Goal: Task Accomplishment & Management: Complete application form

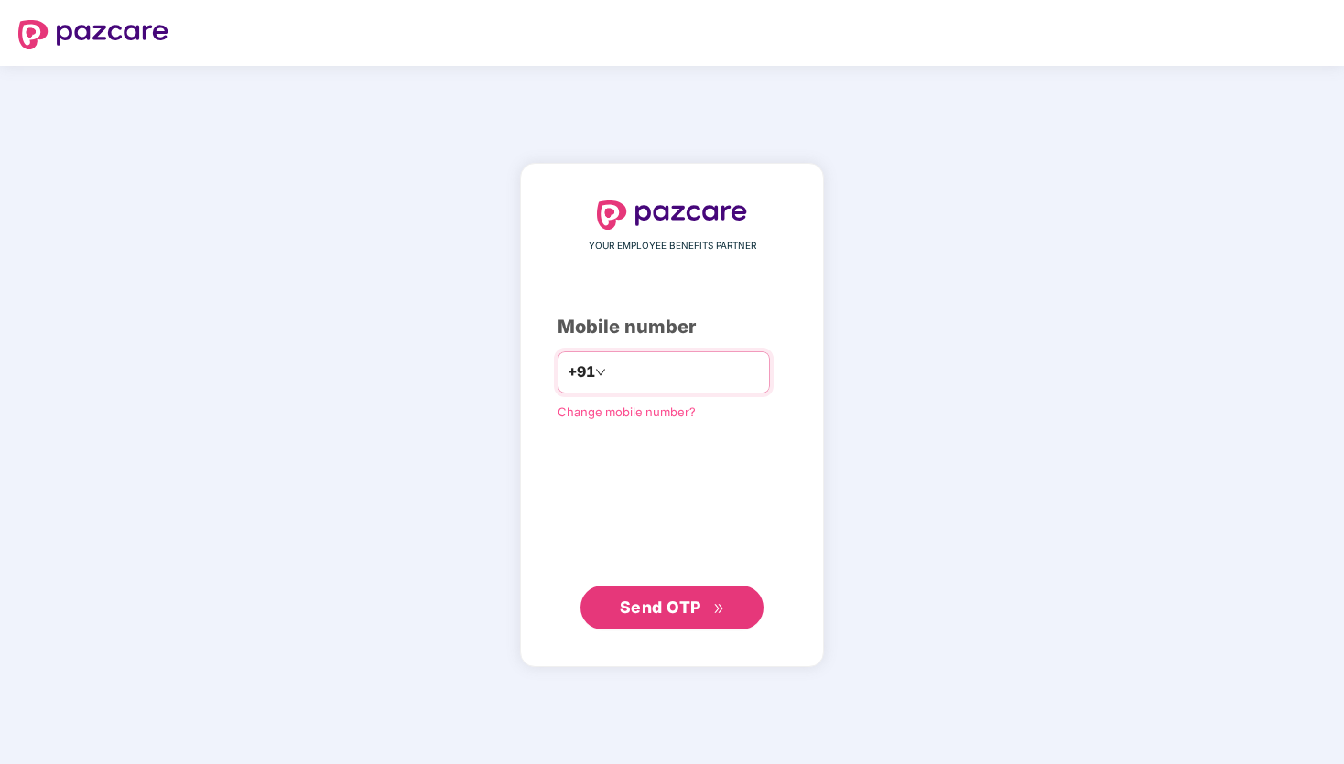
click at [697, 375] on input "number" at bounding box center [685, 372] width 150 height 29
type input "**********"
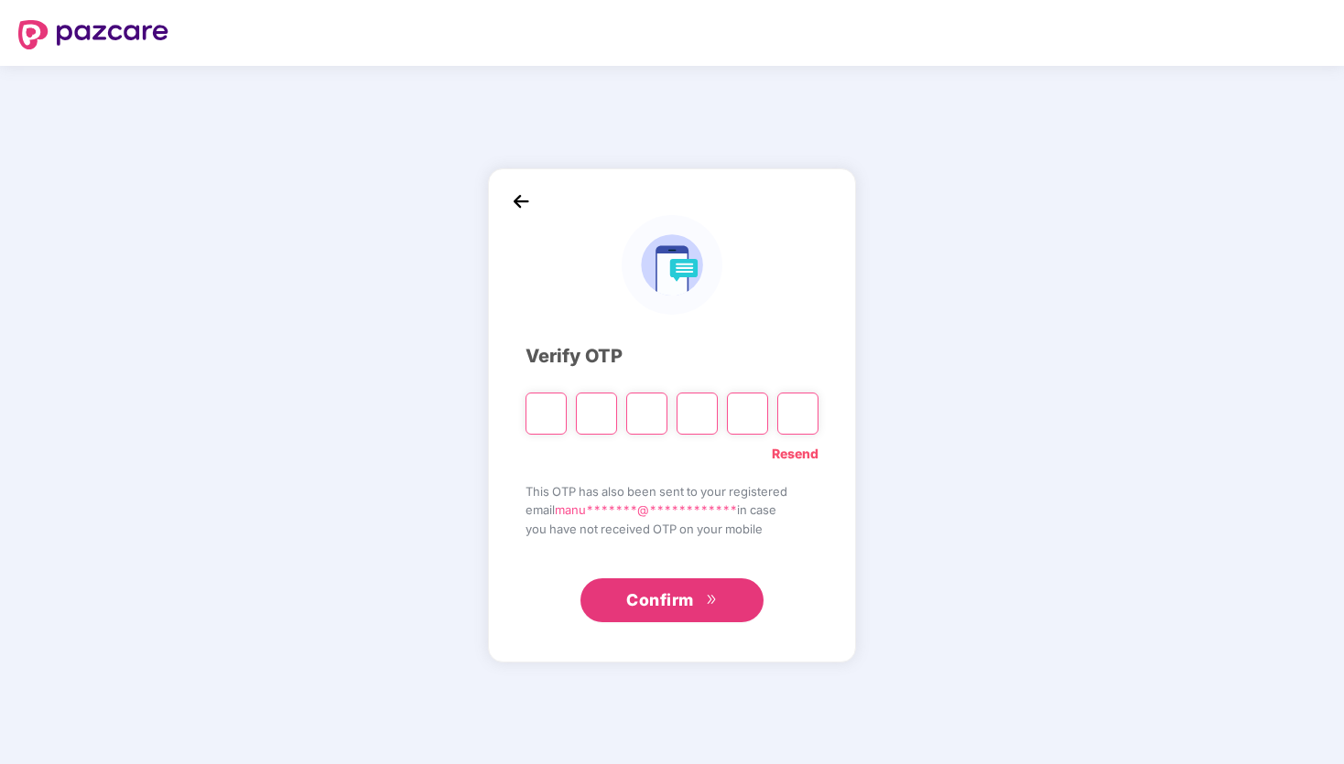
type input "*"
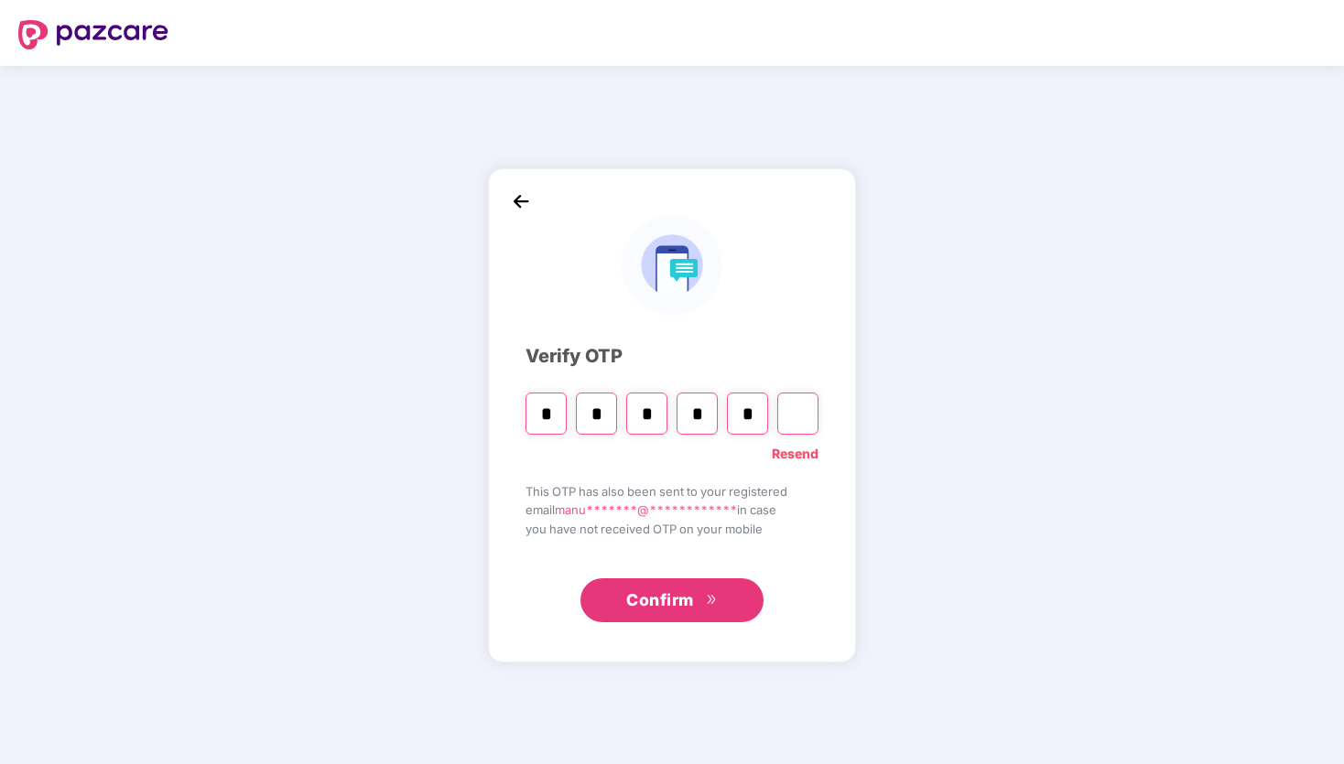
type input "*"
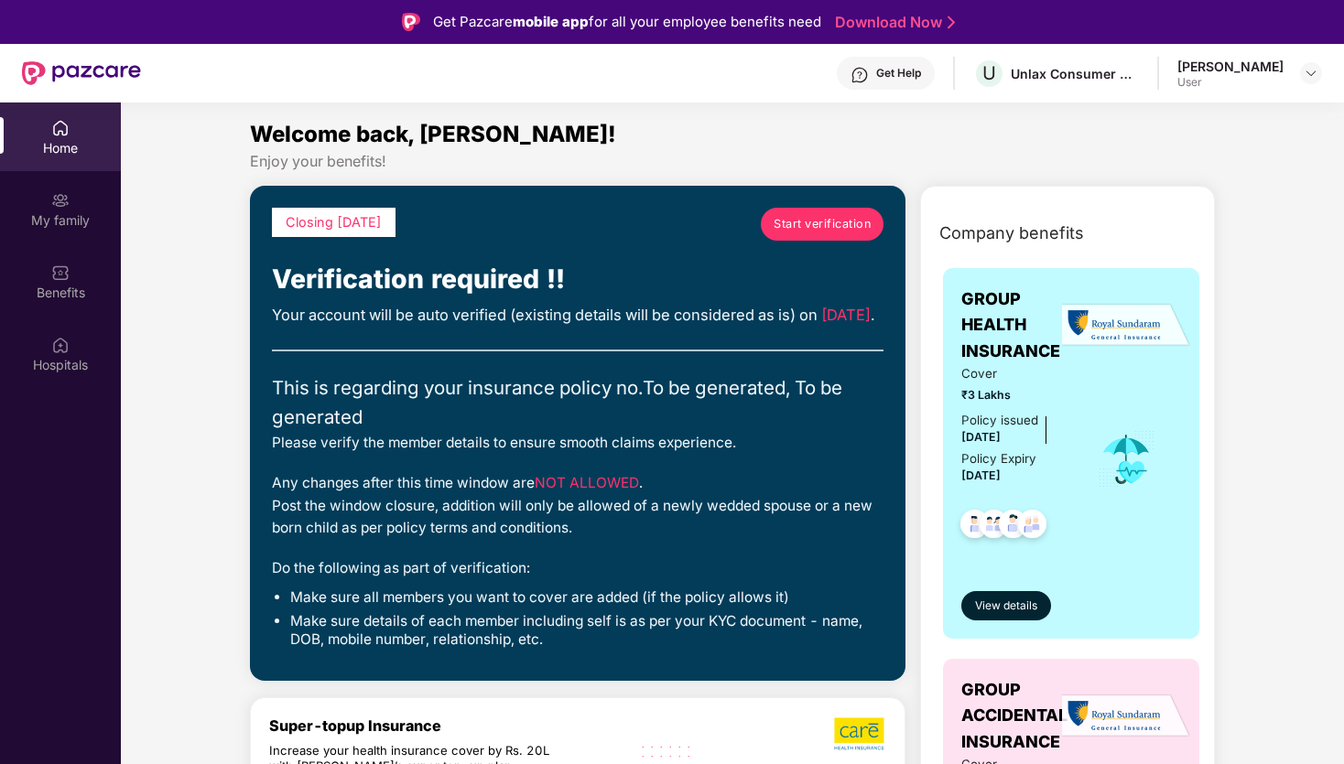
click at [287, 349] on div "Closing in 7 days Start verification Verification required !! Your account will…" at bounding box center [577, 433] width 611 height 451
click at [1326, 70] on header "Get Help U Unlax Consumer Solutions Private Limited Manu Sharma User" at bounding box center [672, 73] width 1344 height 59
click at [1323, 70] on header "Get Help U Unlax Consumer Solutions Private Limited Manu Sharma User" at bounding box center [672, 73] width 1344 height 59
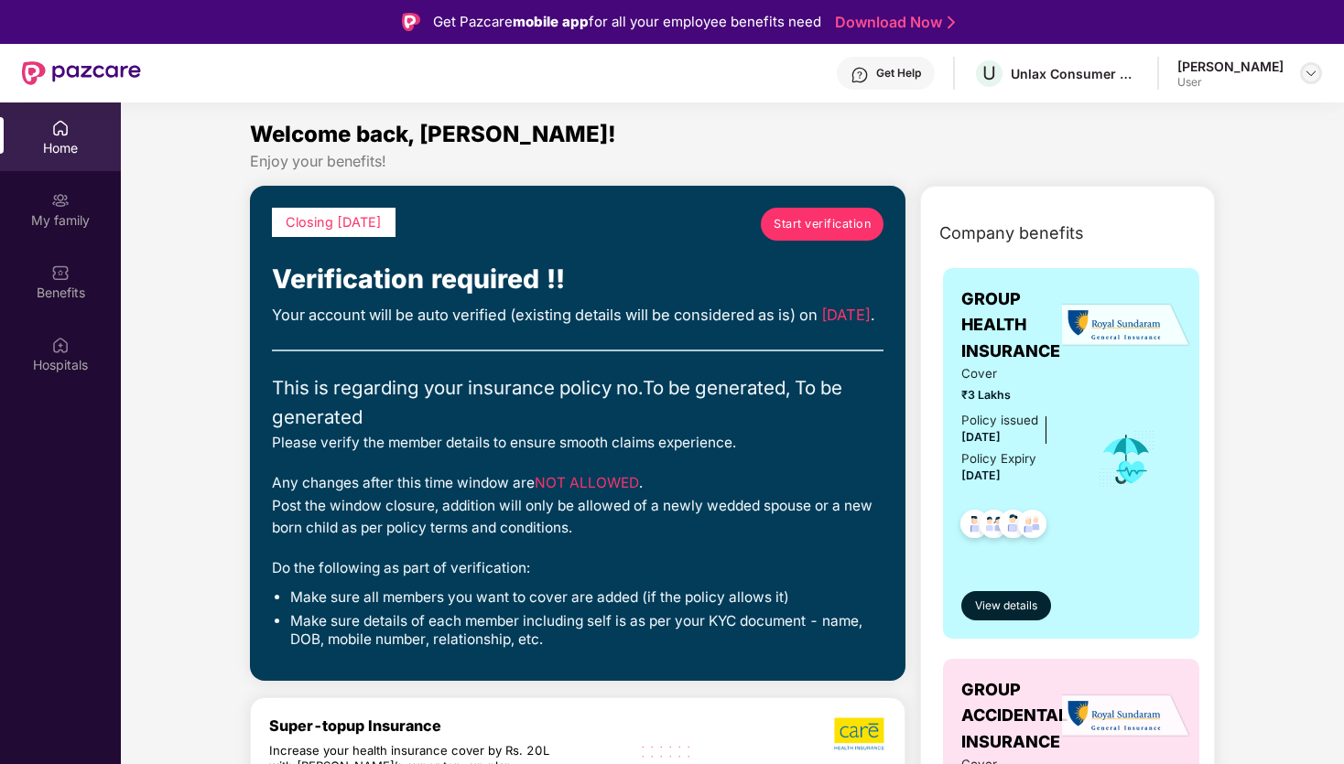
click at [1315, 71] on img at bounding box center [1311, 73] width 15 height 15
click at [1301, 69] on div at bounding box center [1311, 73] width 22 height 22
click at [1250, 81] on div "User" at bounding box center [1230, 82] width 106 height 15
click at [1298, 72] on div "Manu Sharma User" at bounding box center [1249, 74] width 145 height 32
click at [1302, 72] on div at bounding box center [1311, 73] width 22 height 22
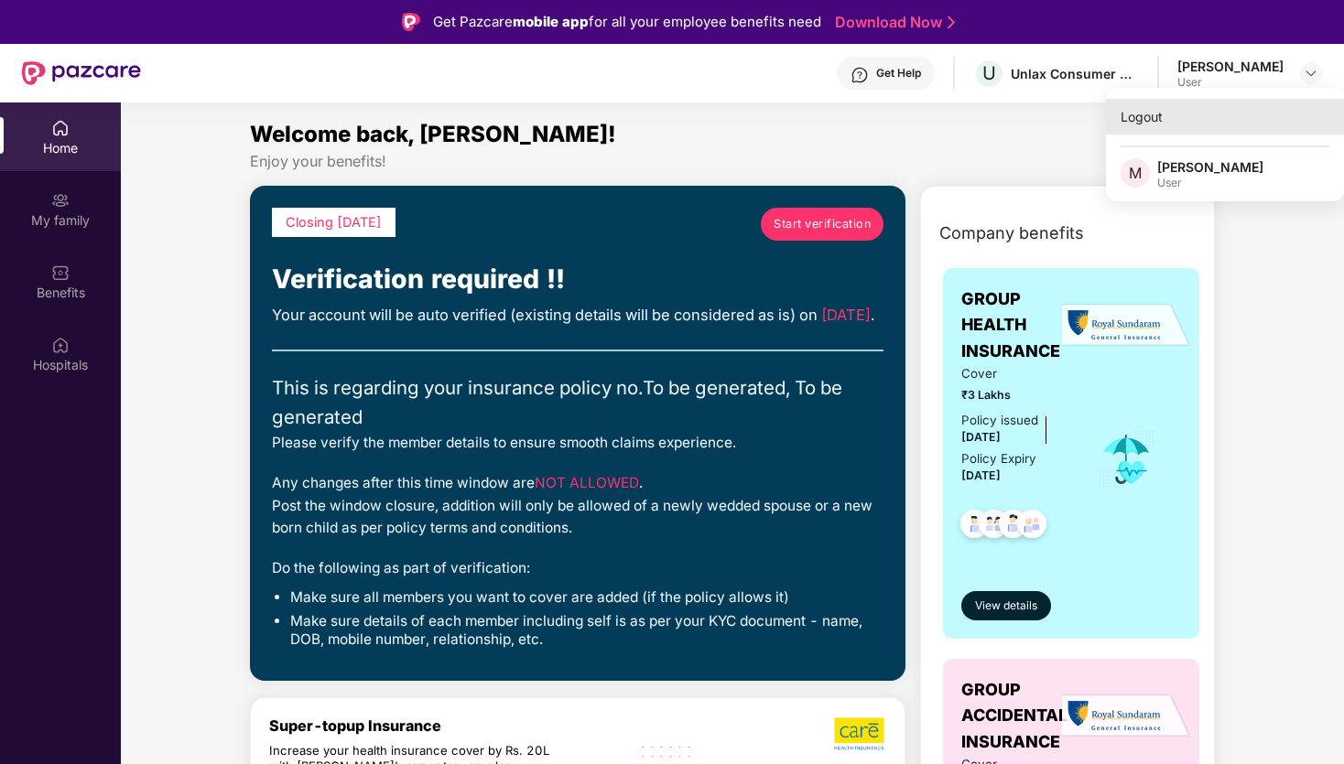
click at [1149, 117] on div "Logout" at bounding box center [1225, 117] width 238 height 36
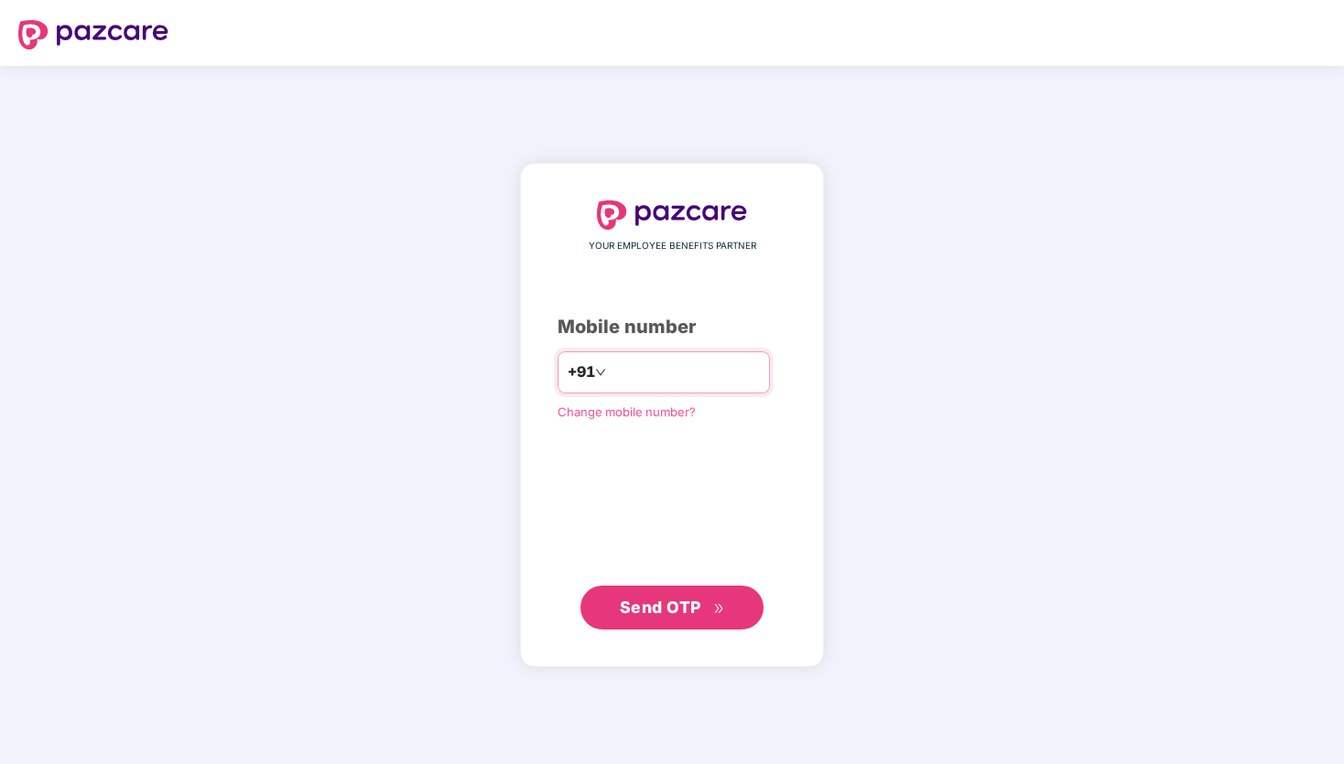
type input "**********"
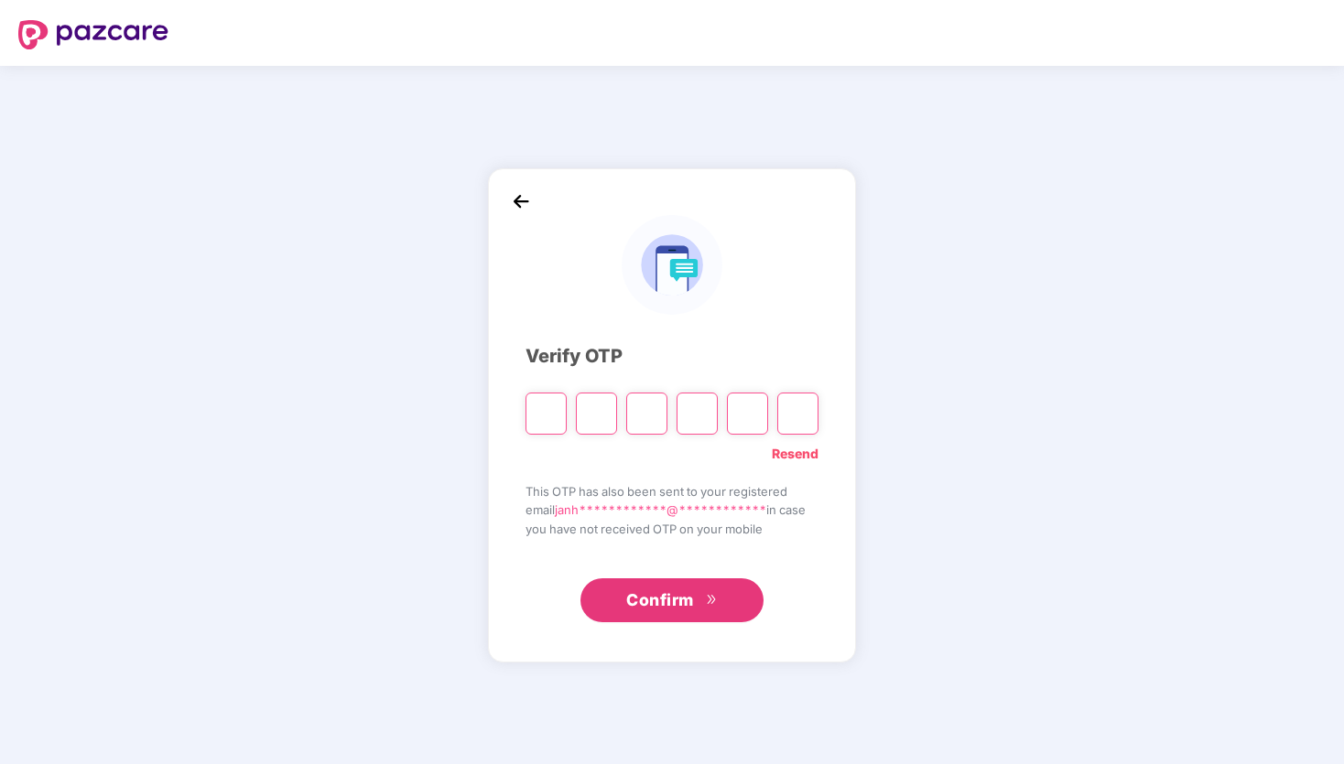
type input "*"
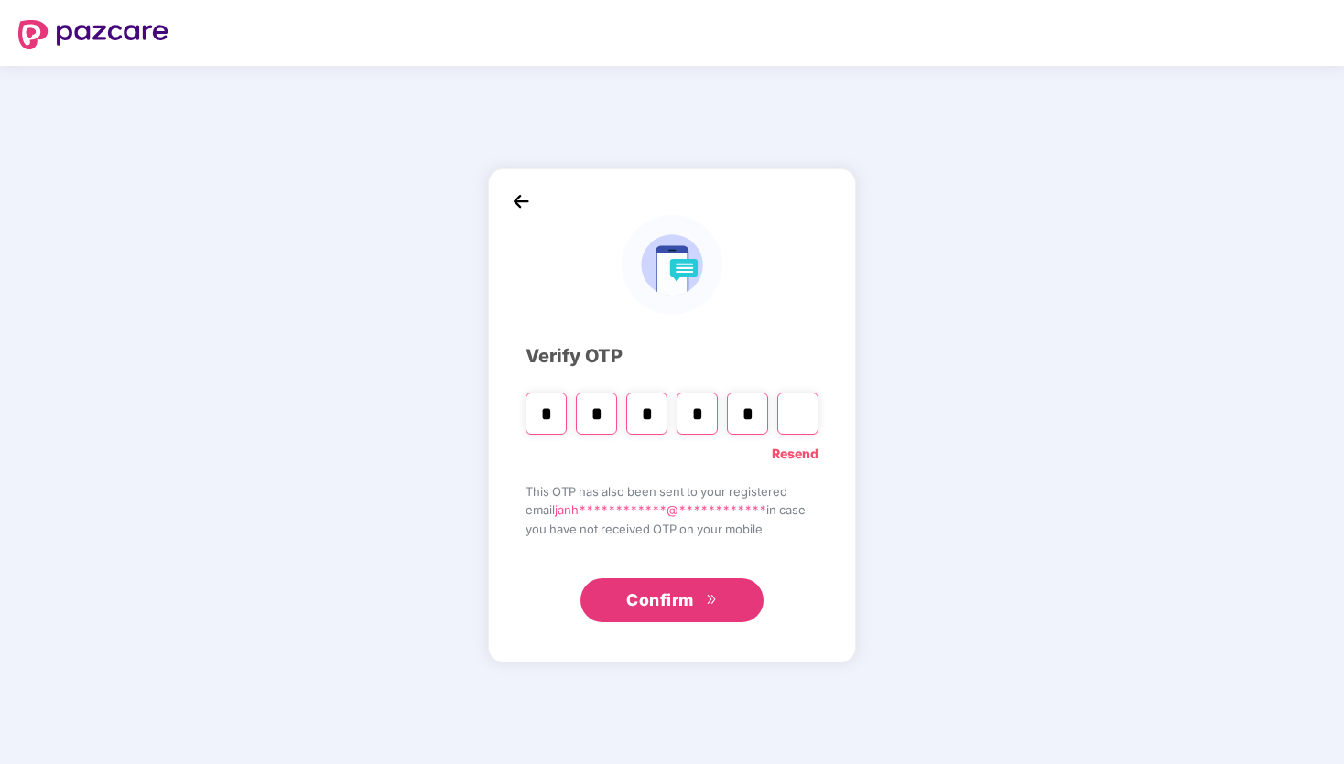
type input "*"
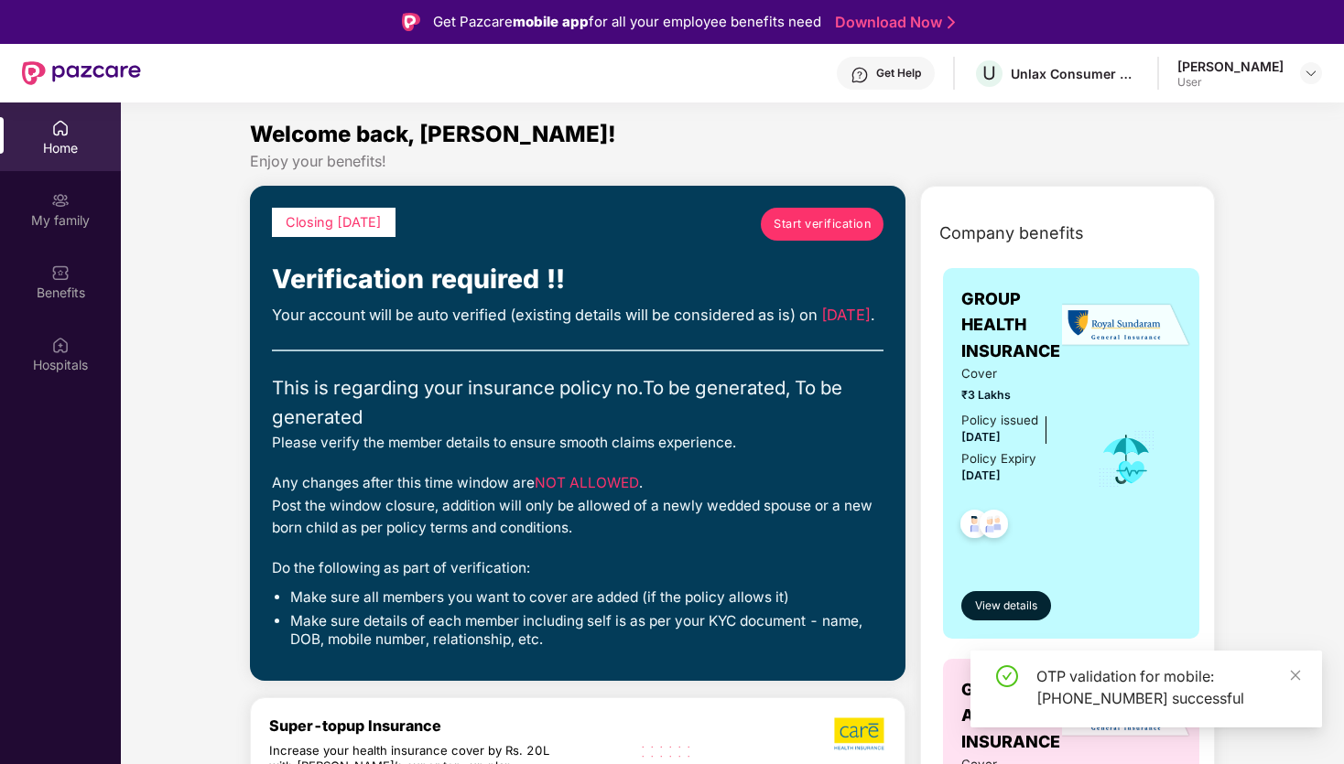
click at [793, 229] on span "Start verification" at bounding box center [822, 224] width 97 height 18
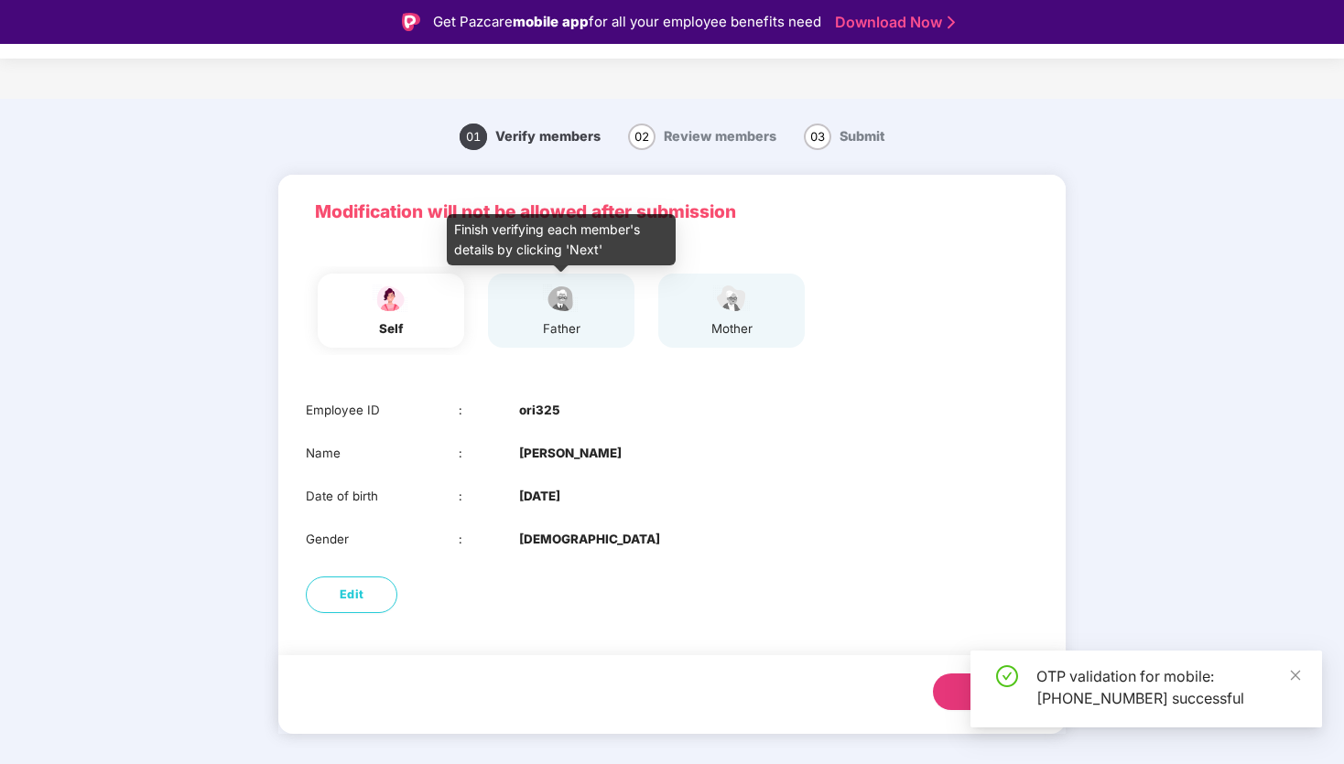
click at [560, 287] on img at bounding box center [561, 299] width 46 height 32
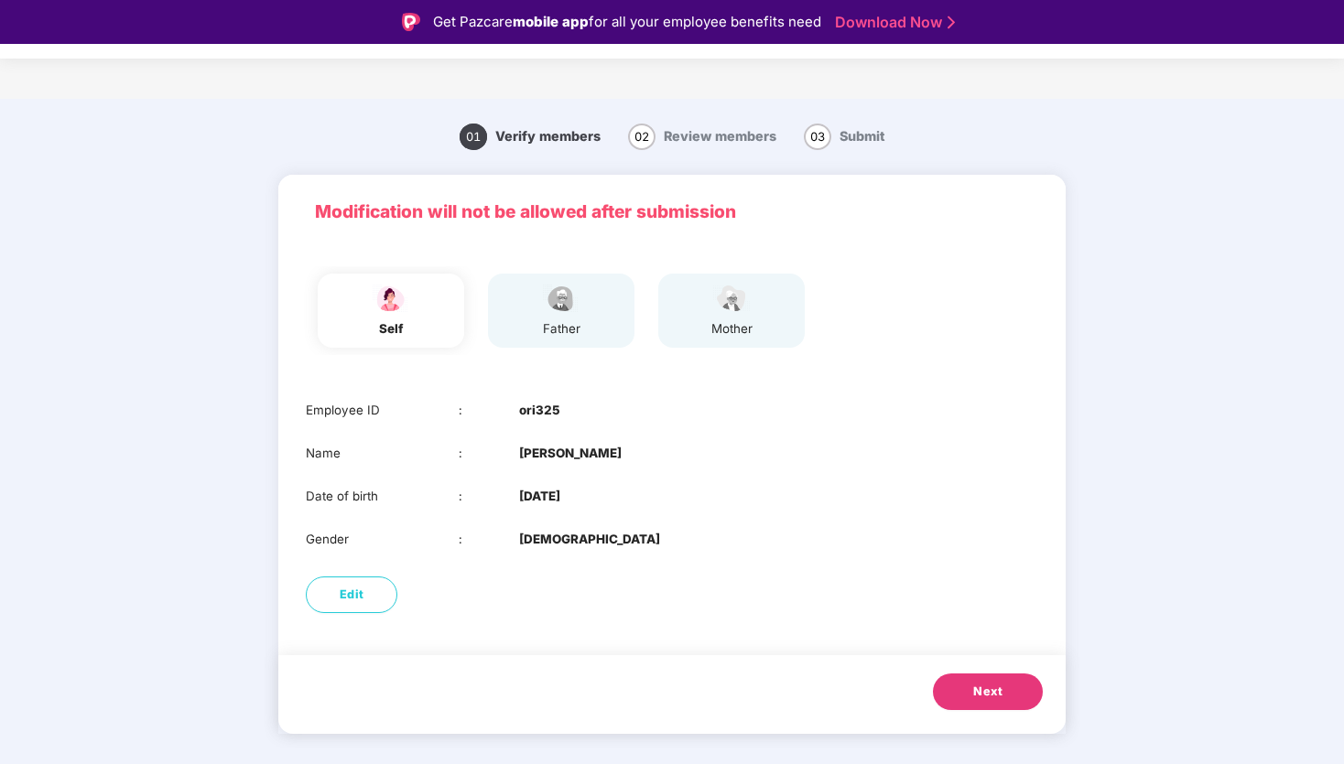
click at [998, 688] on span "Next" at bounding box center [987, 692] width 29 height 18
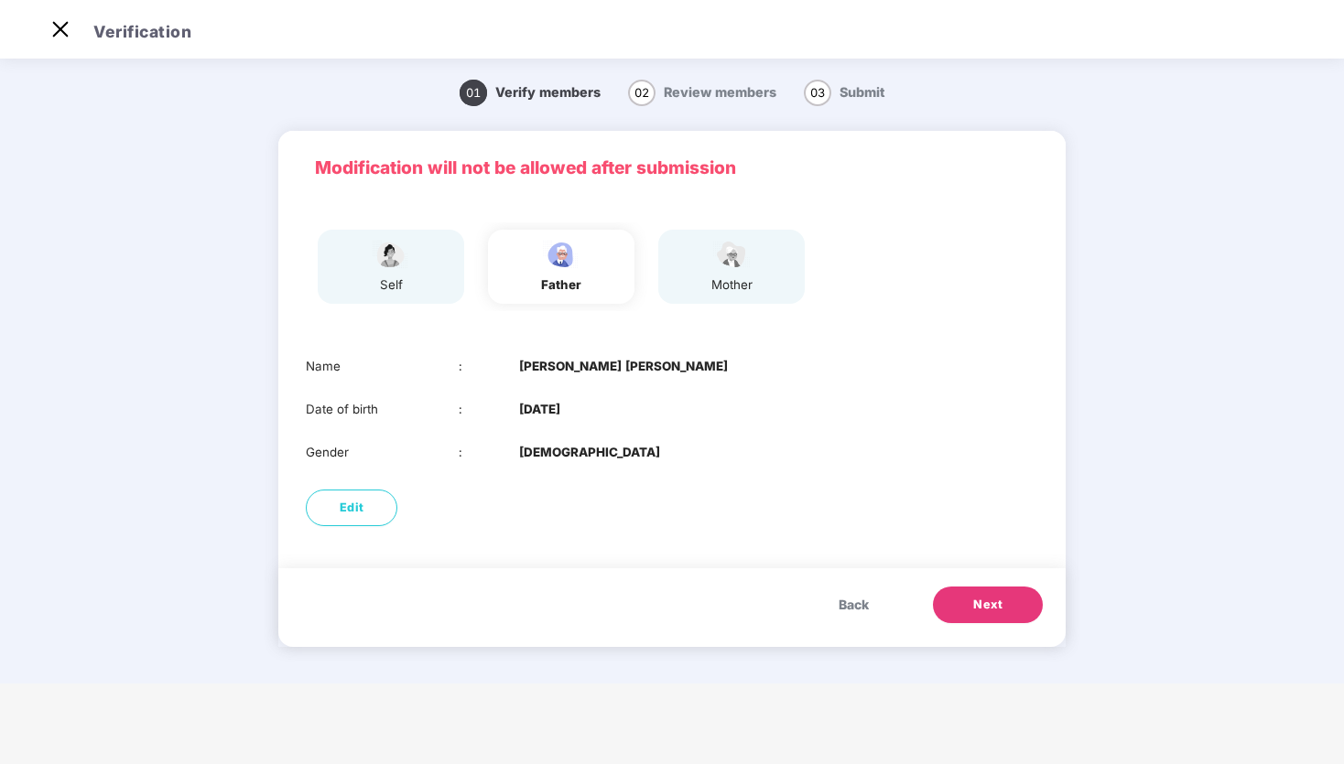
click at [999, 606] on span "Next" at bounding box center [987, 605] width 29 height 18
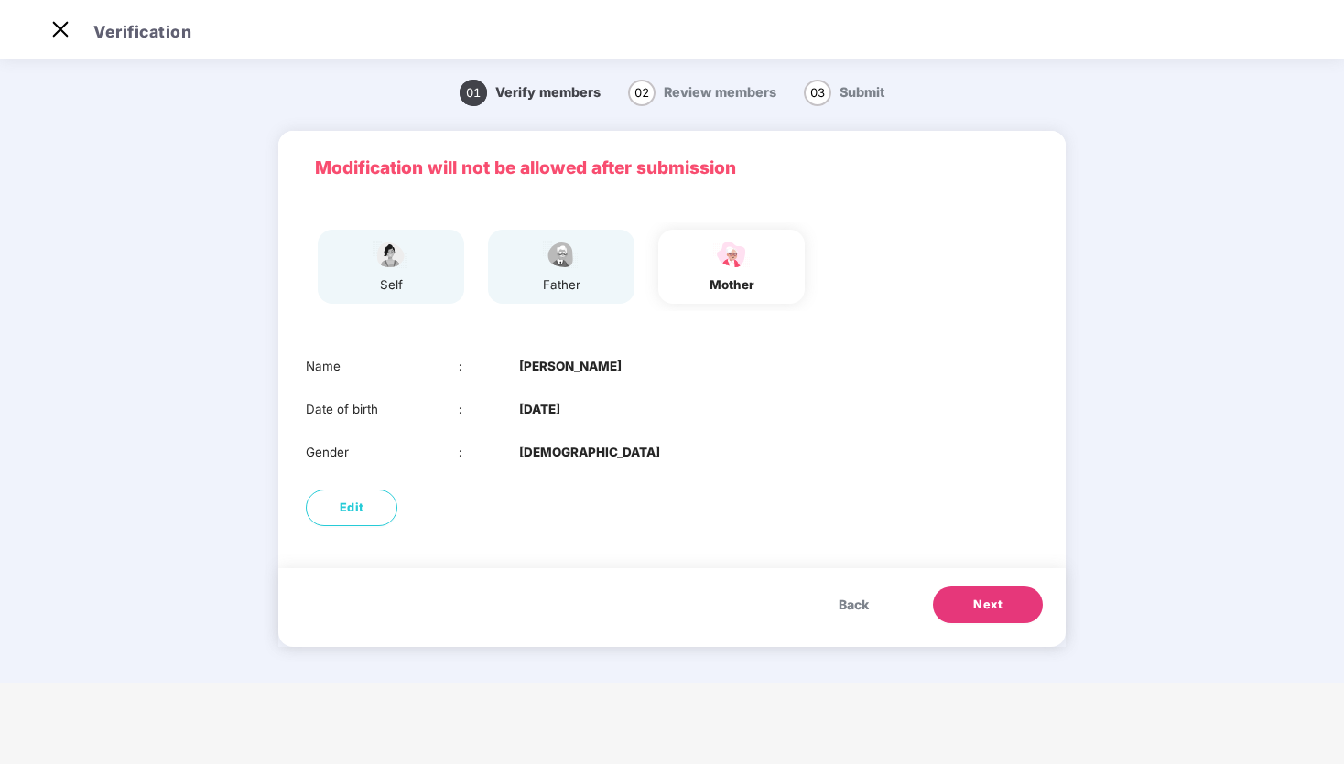
click at [857, 607] on span "Back" at bounding box center [854, 605] width 30 height 20
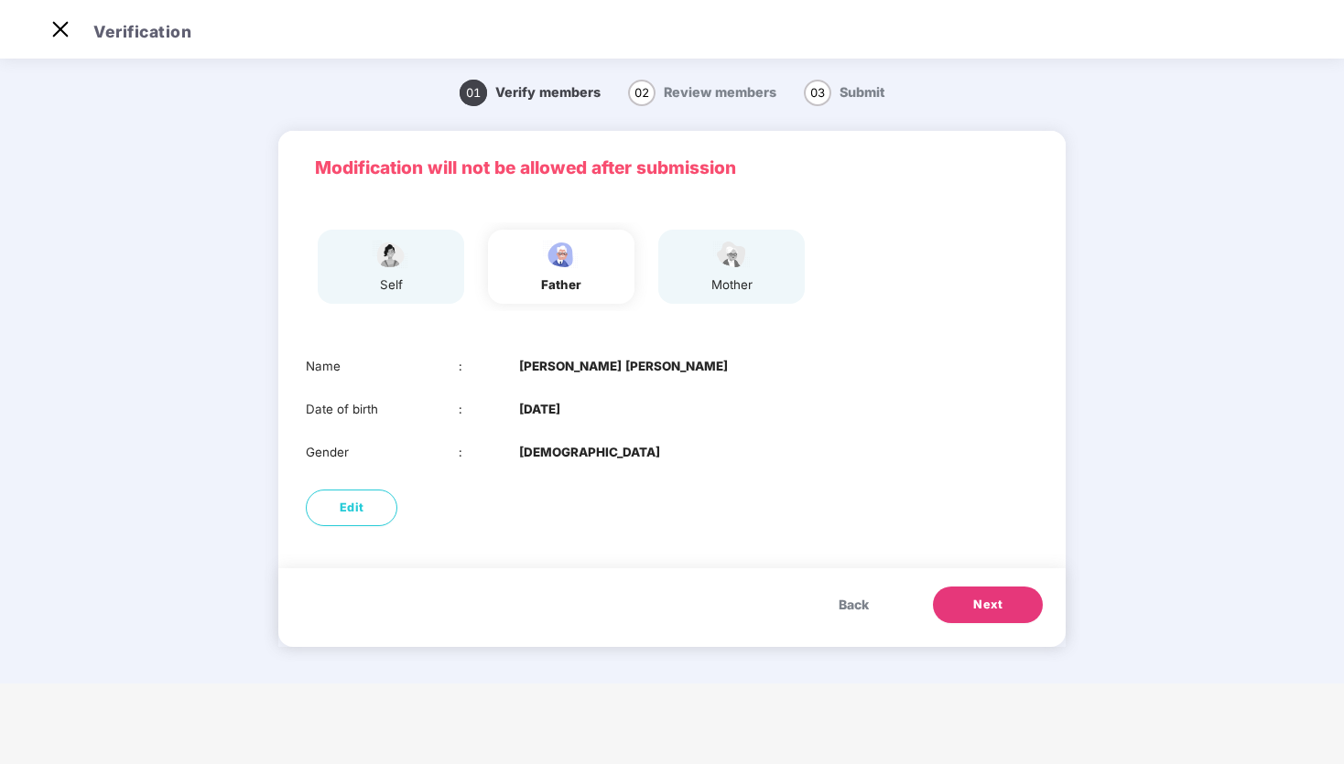
click at [758, 262] on div "mother" at bounding box center [731, 267] width 146 height 74
click at [1010, 611] on button "Next" at bounding box center [988, 605] width 110 height 37
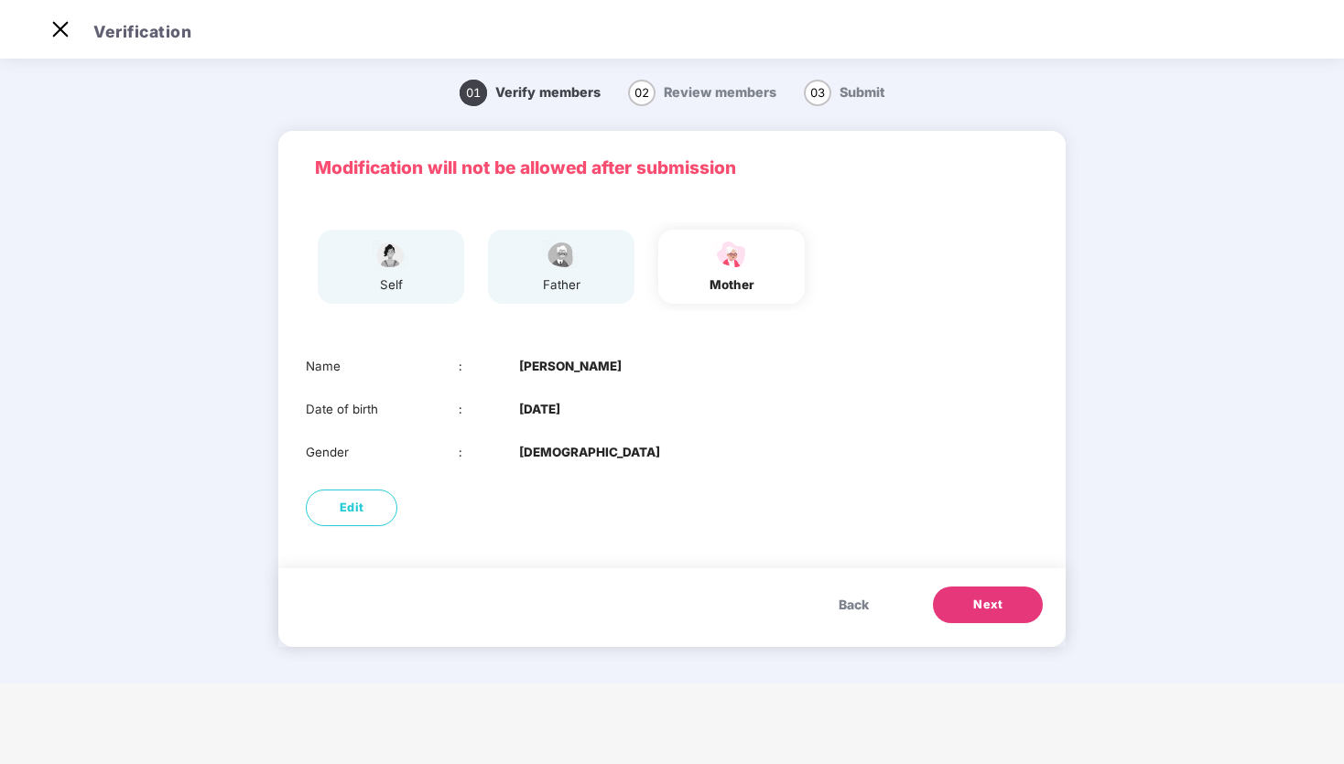
click at [864, 606] on span "Back" at bounding box center [854, 605] width 30 height 20
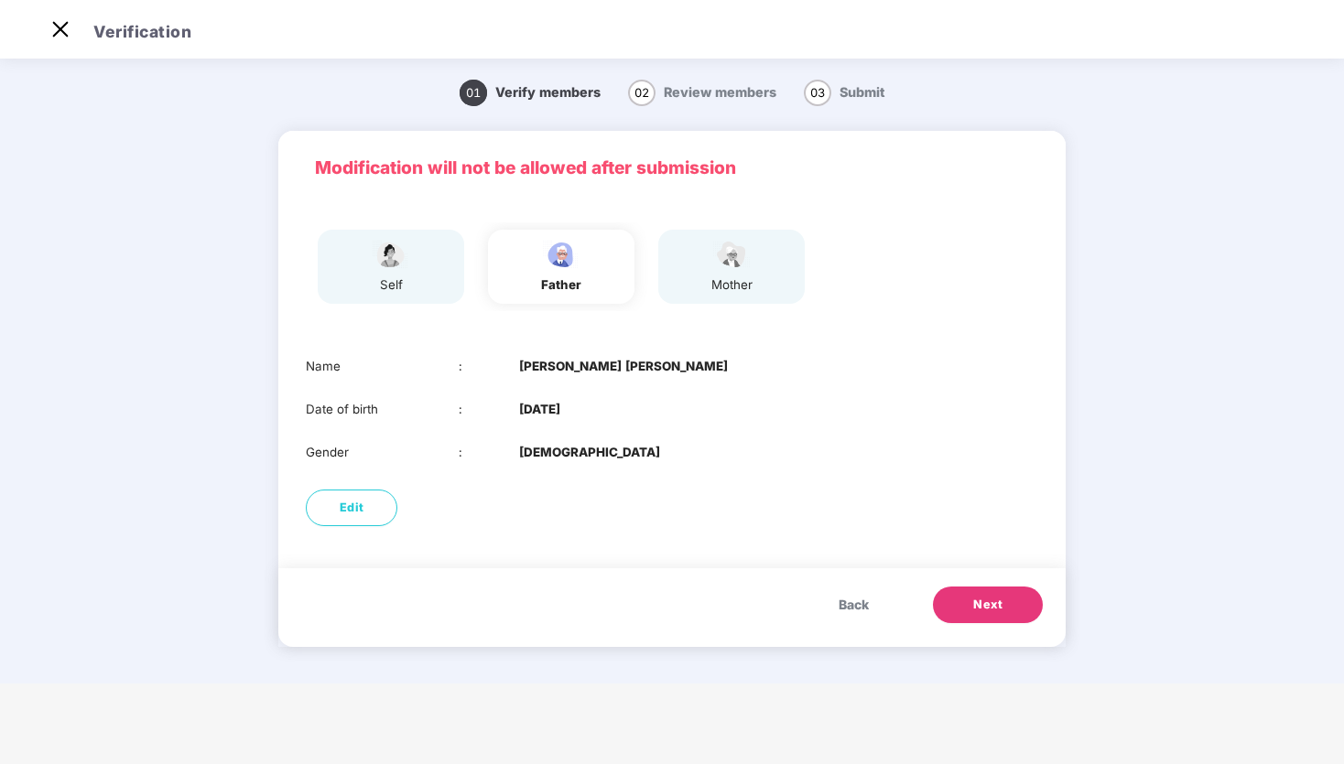
click at [1011, 599] on button "Next" at bounding box center [988, 605] width 110 height 37
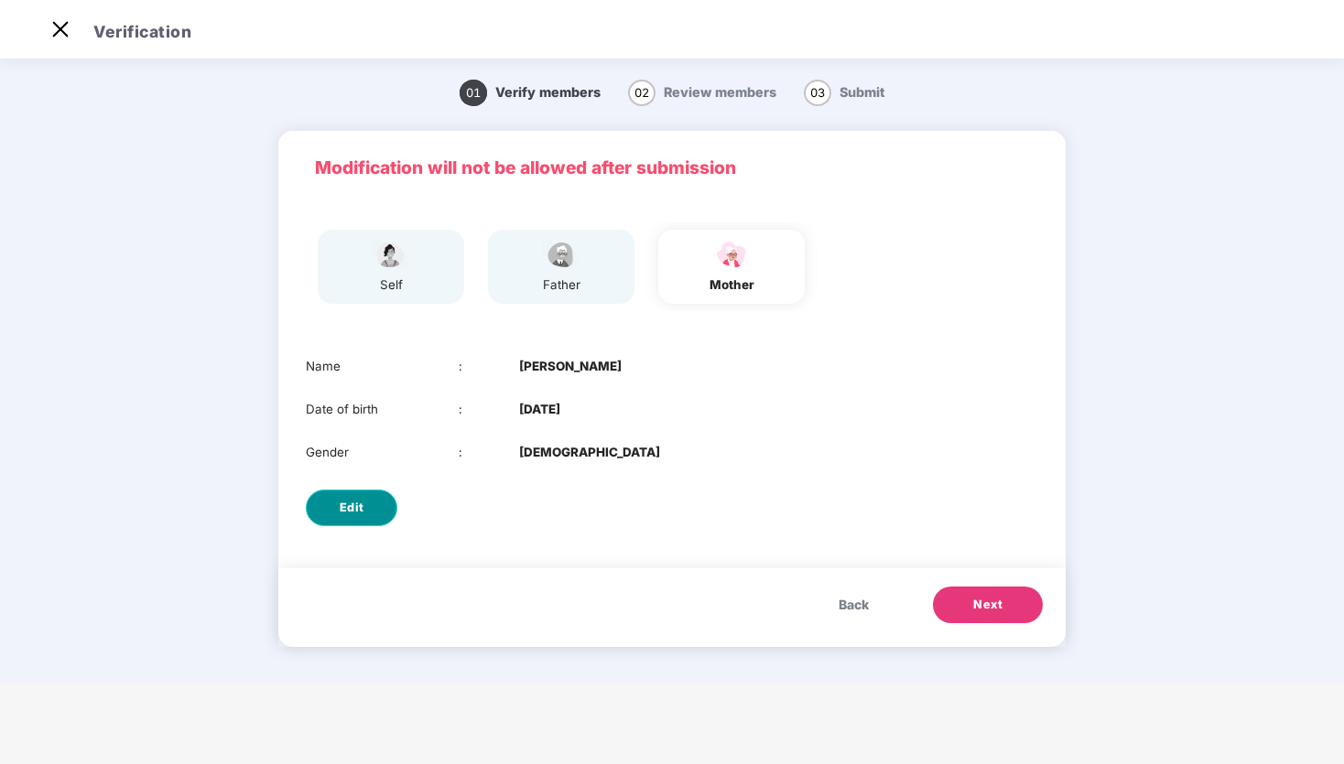
click at [366, 514] on button "Edit" at bounding box center [352, 508] width 92 height 37
select select "******"
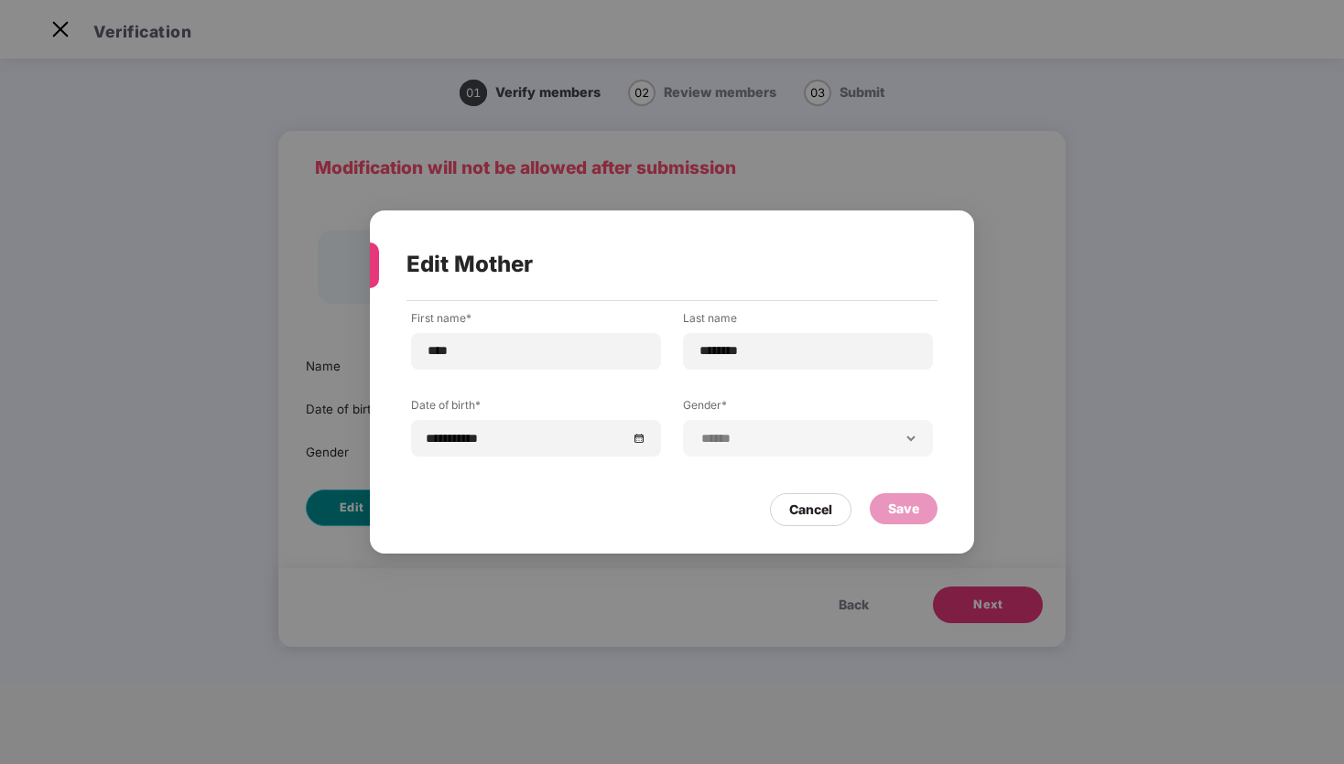
scroll to position [0, 0]
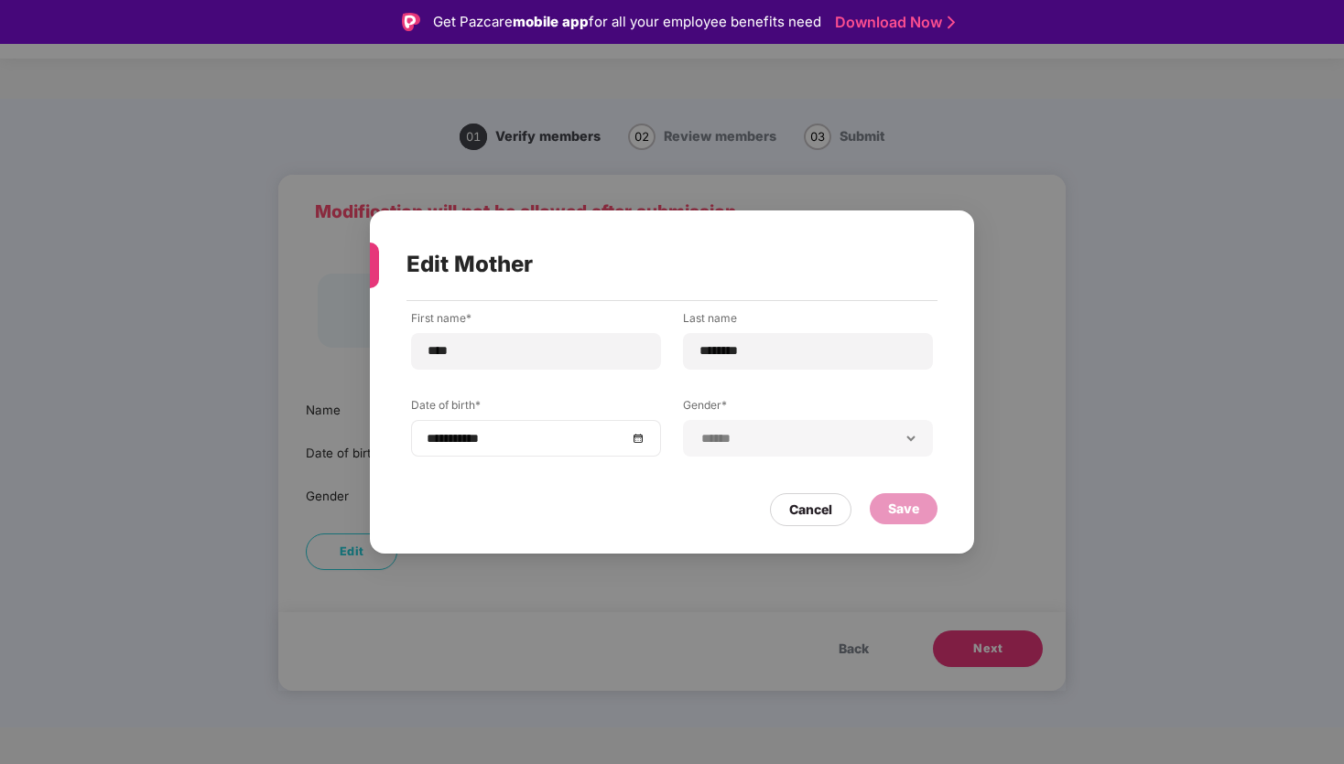
click at [529, 449] on div "**********" at bounding box center [536, 438] width 250 height 37
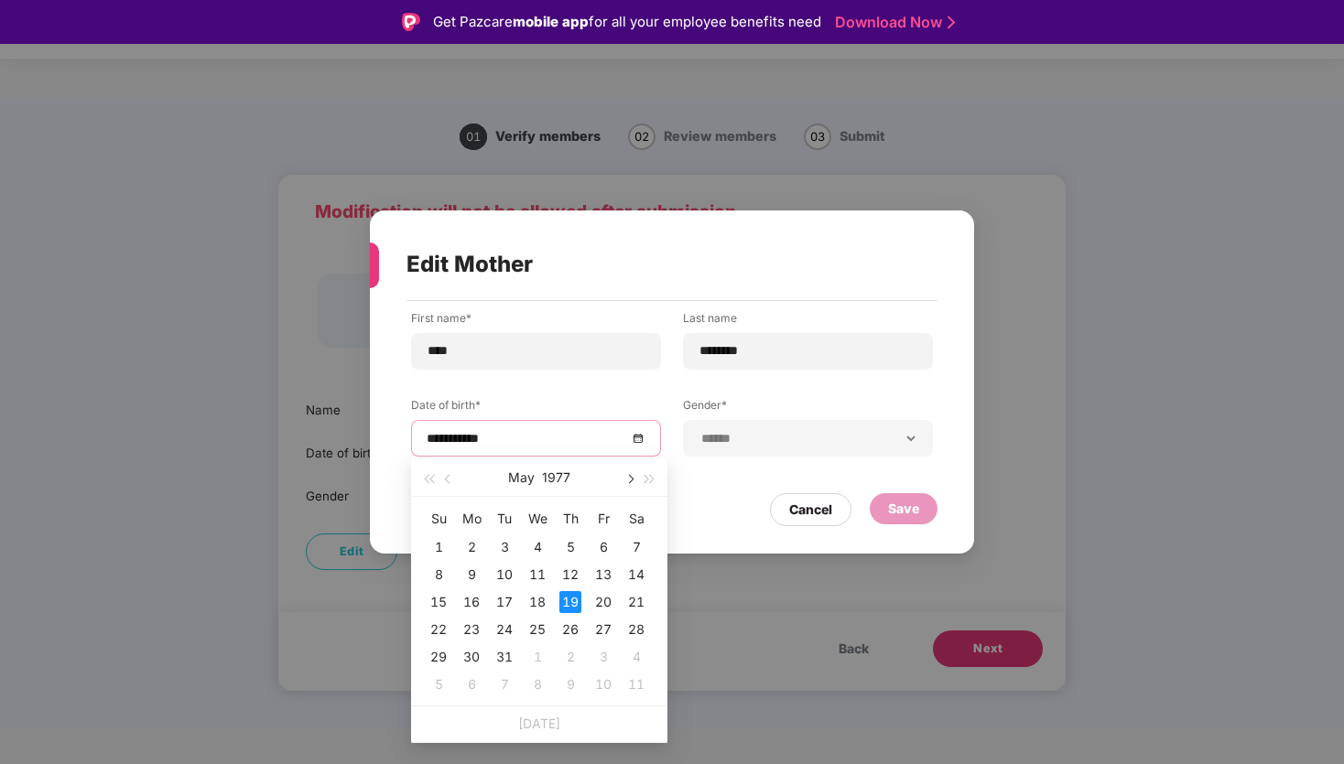
click at [629, 482] on span "button" at bounding box center [628, 479] width 9 height 9
type input "**********"
click at [445, 631] on div "19" at bounding box center [438, 630] width 22 height 22
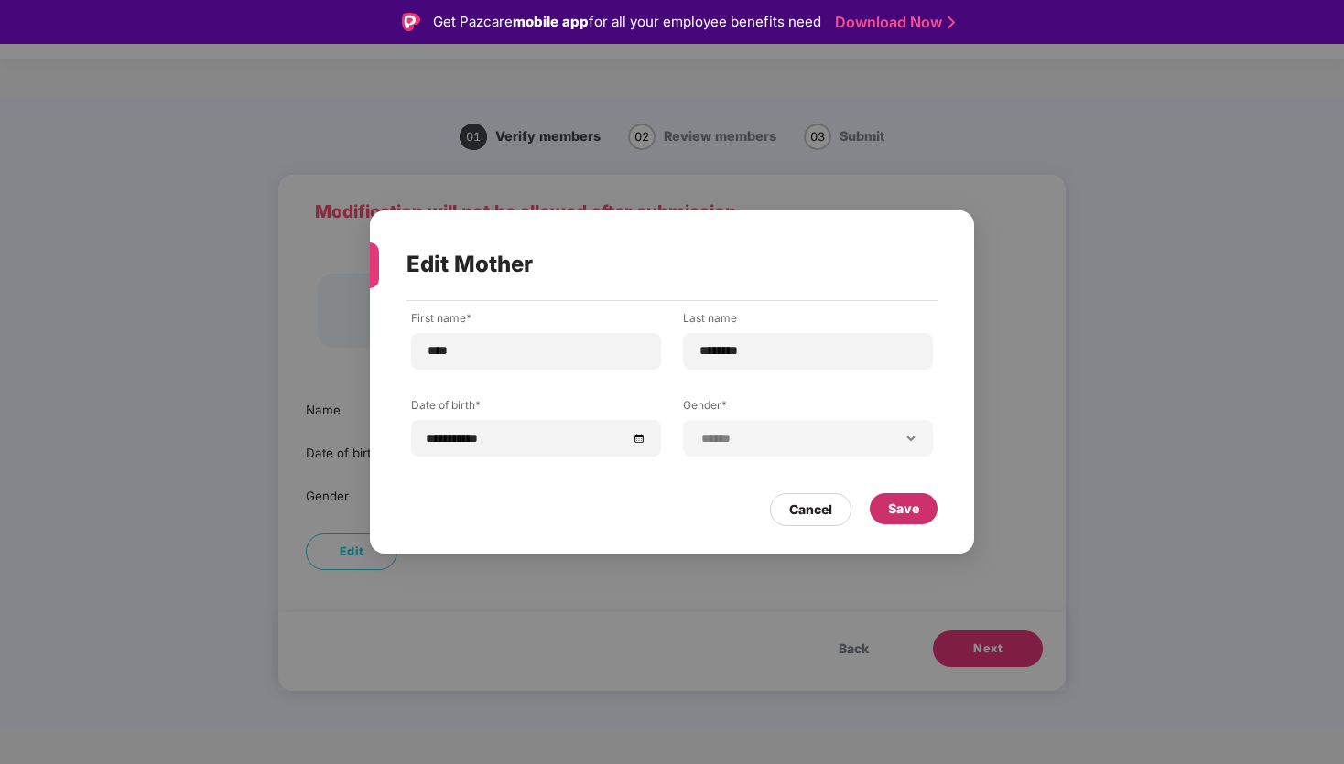
click at [919, 512] on div "Save" at bounding box center [904, 508] width 68 height 31
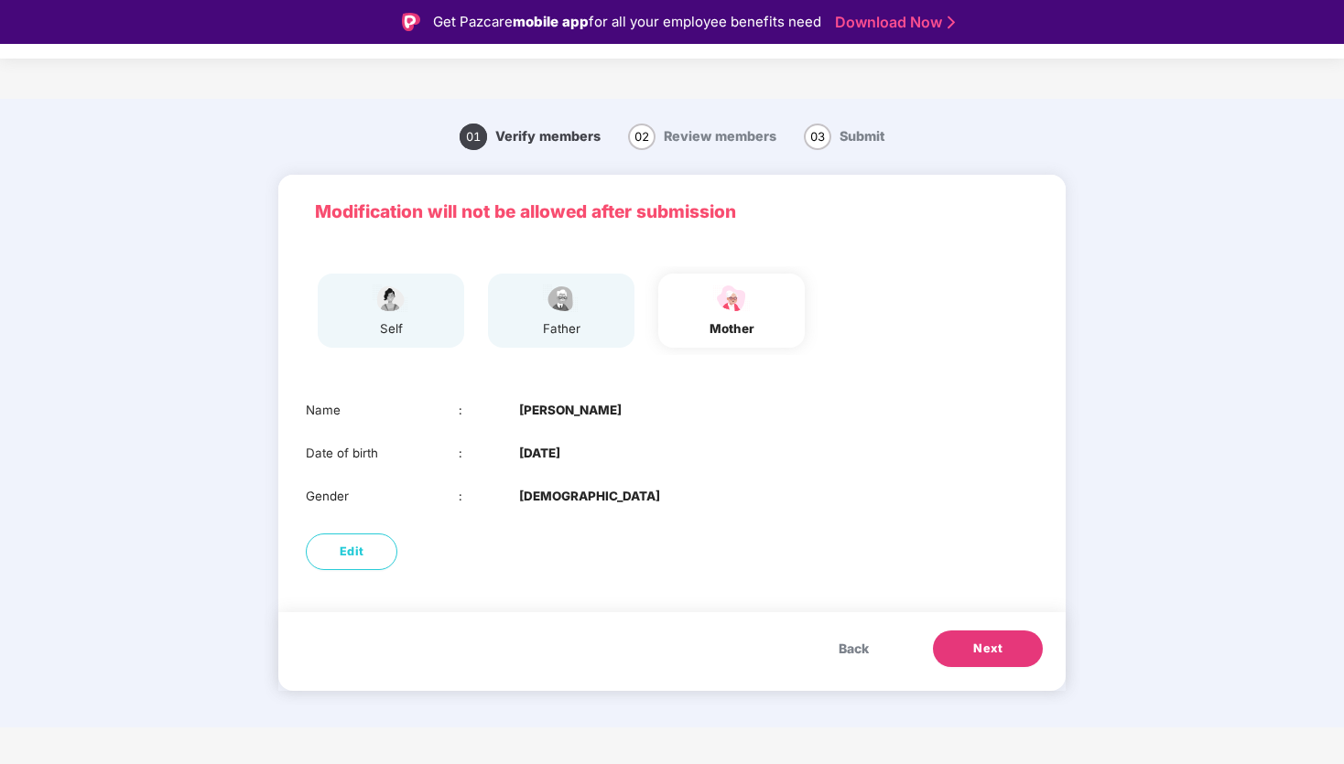
click at [570, 317] on div "father" at bounding box center [561, 311] width 46 height 56
click at [589, 334] on div "father" at bounding box center [561, 311] width 146 height 74
click at [742, 325] on div "mother" at bounding box center [732, 328] width 46 height 19
click at [374, 542] on button "Edit" at bounding box center [352, 552] width 92 height 37
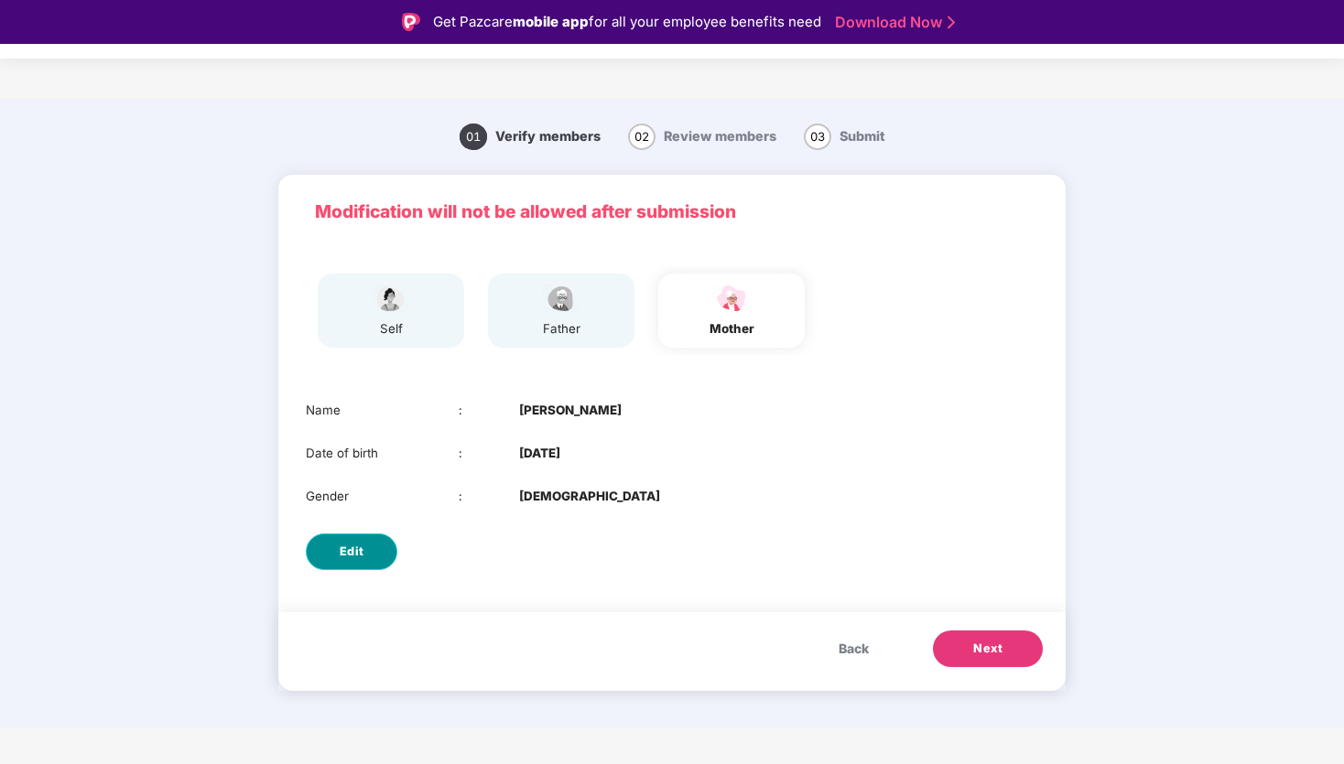
select select "******"
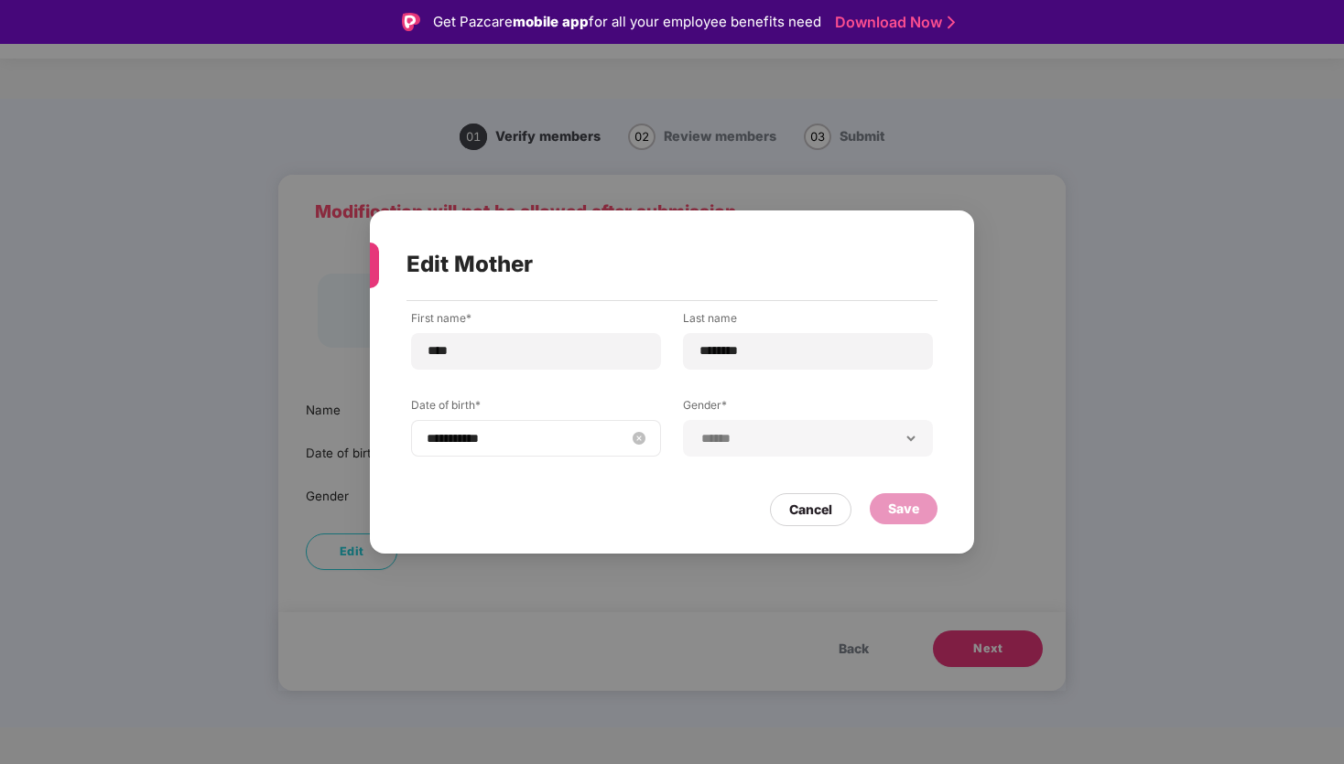
click at [534, 435] on input "**********" at bounding box center [527, 438] width 200 height 20
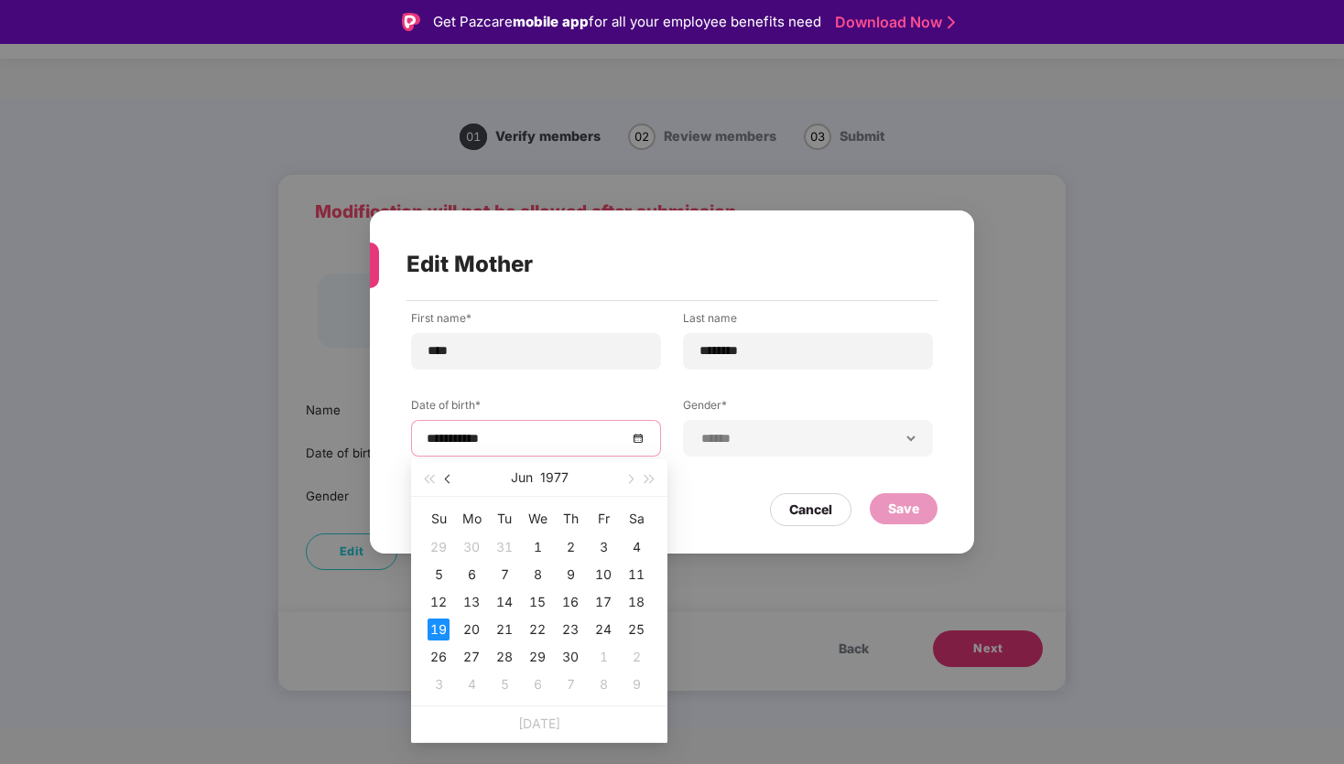
click at [449, 476] on span "button" at bounding box center [449, 479] width 9 height 9
type input "**********"
click at [570, 608] on div "19" at bounding box center [570, 602] width 22 height 22
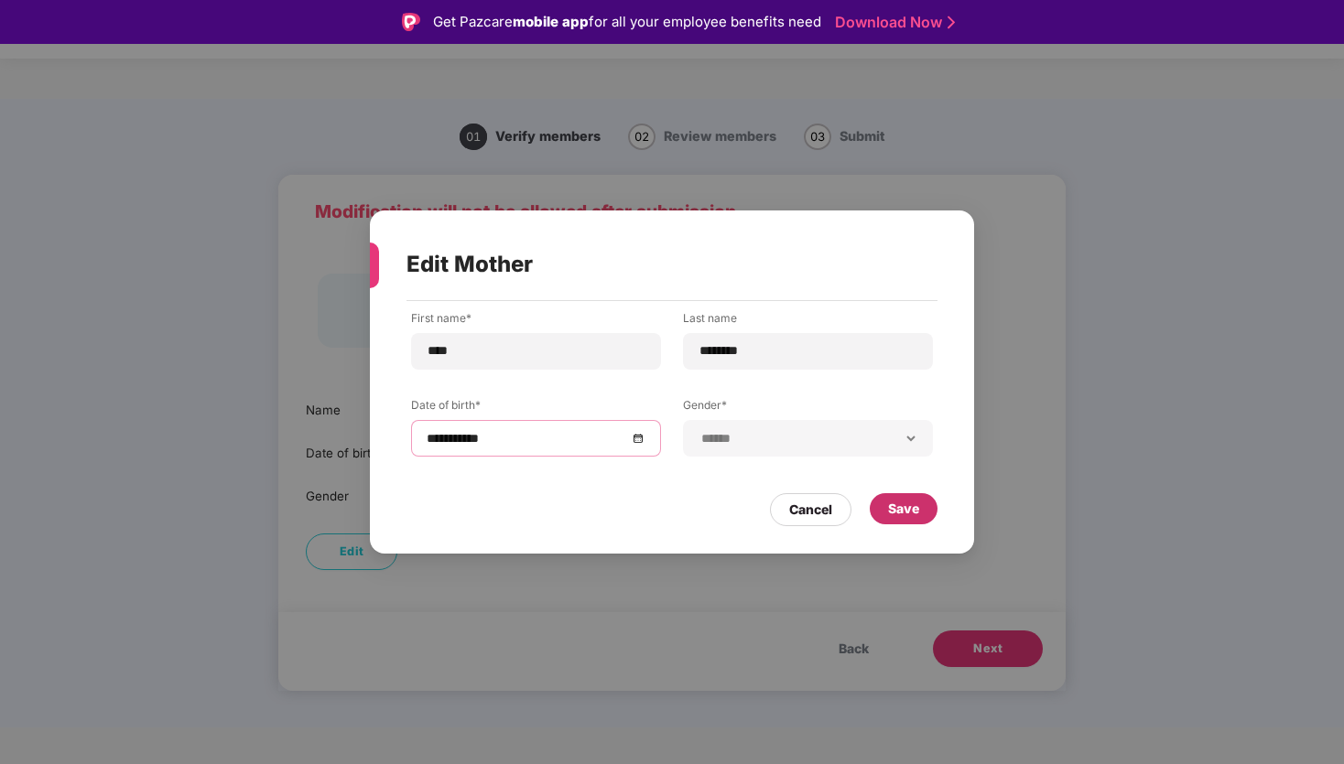
click at [917, 514] on div "Save" at bounding box center [903, 509] width 31 height 20
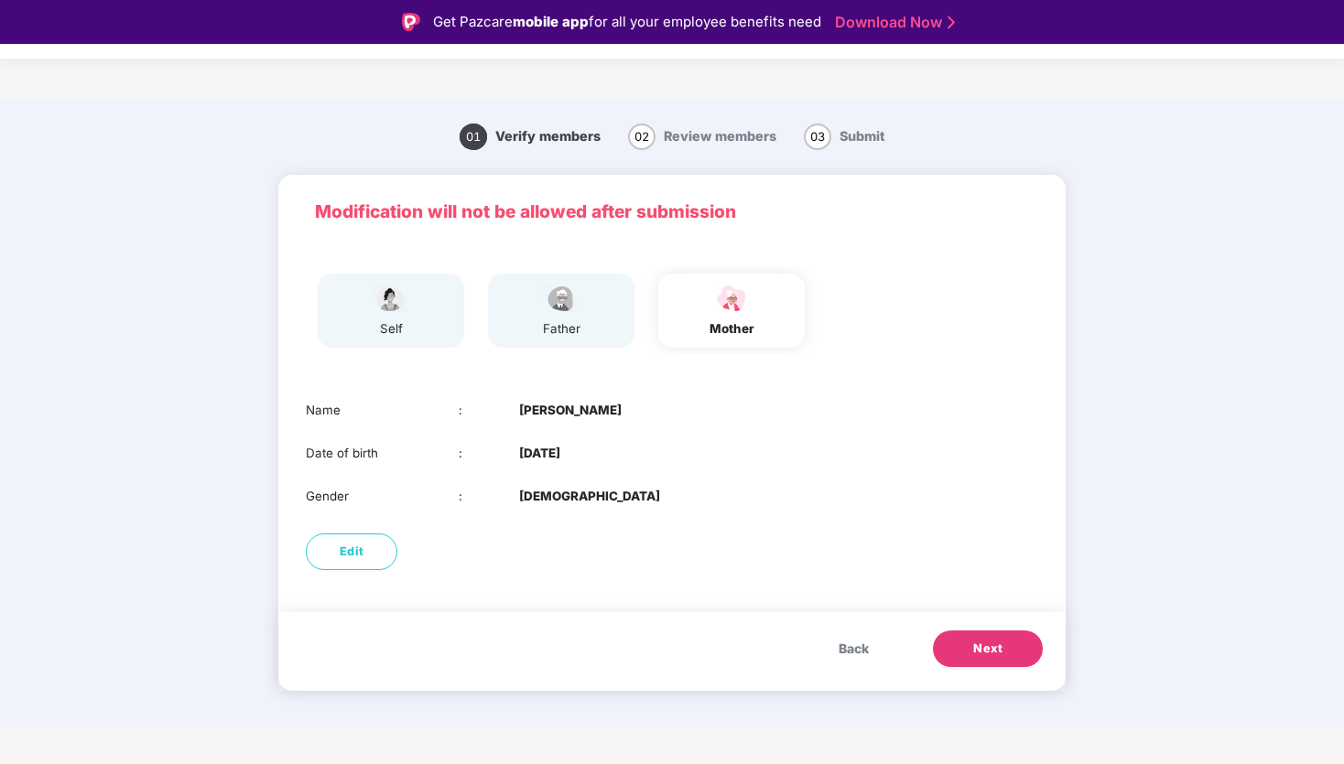
click at [995, 651] on span "Next" at bounding box center [987, 649] width 29 height 18
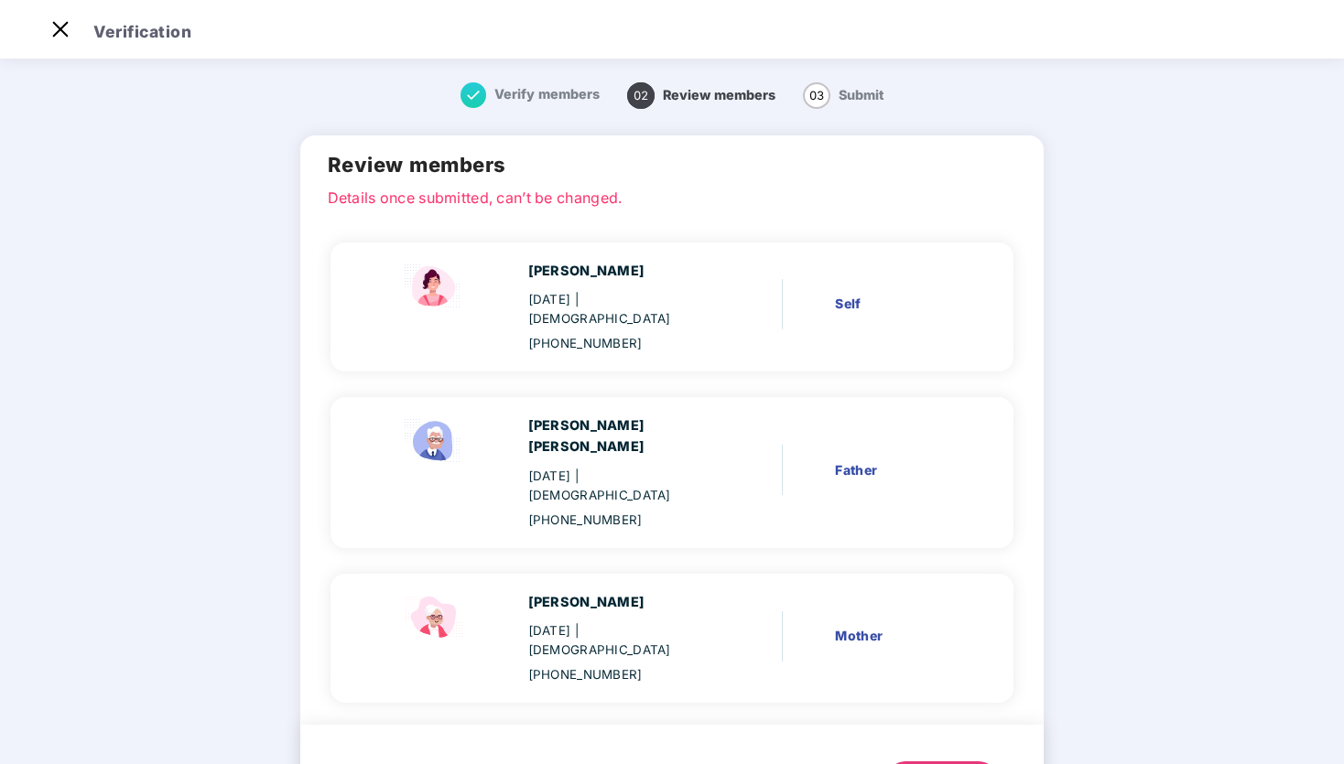
scroll to position [15, 0]
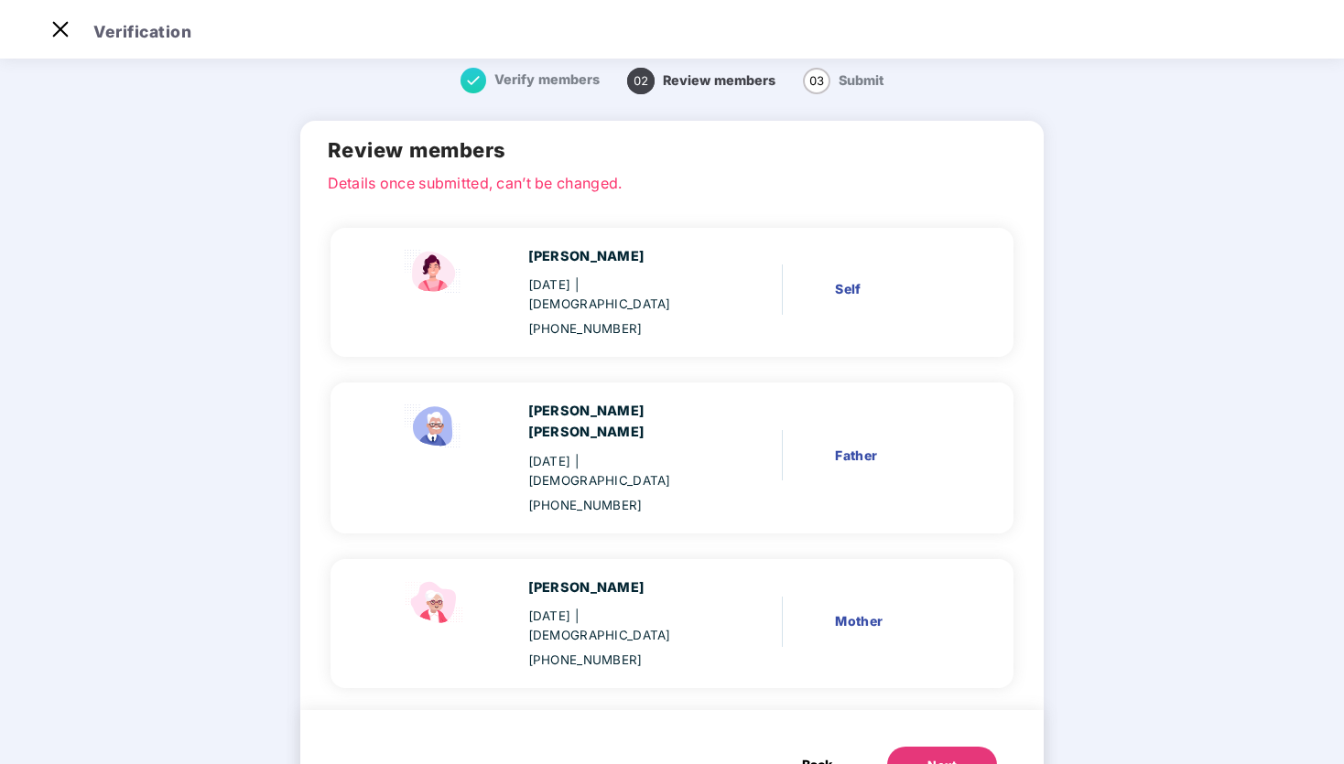
click at [927, 757] on div "Next" at bounding box center [941, 766] width 29 height 18
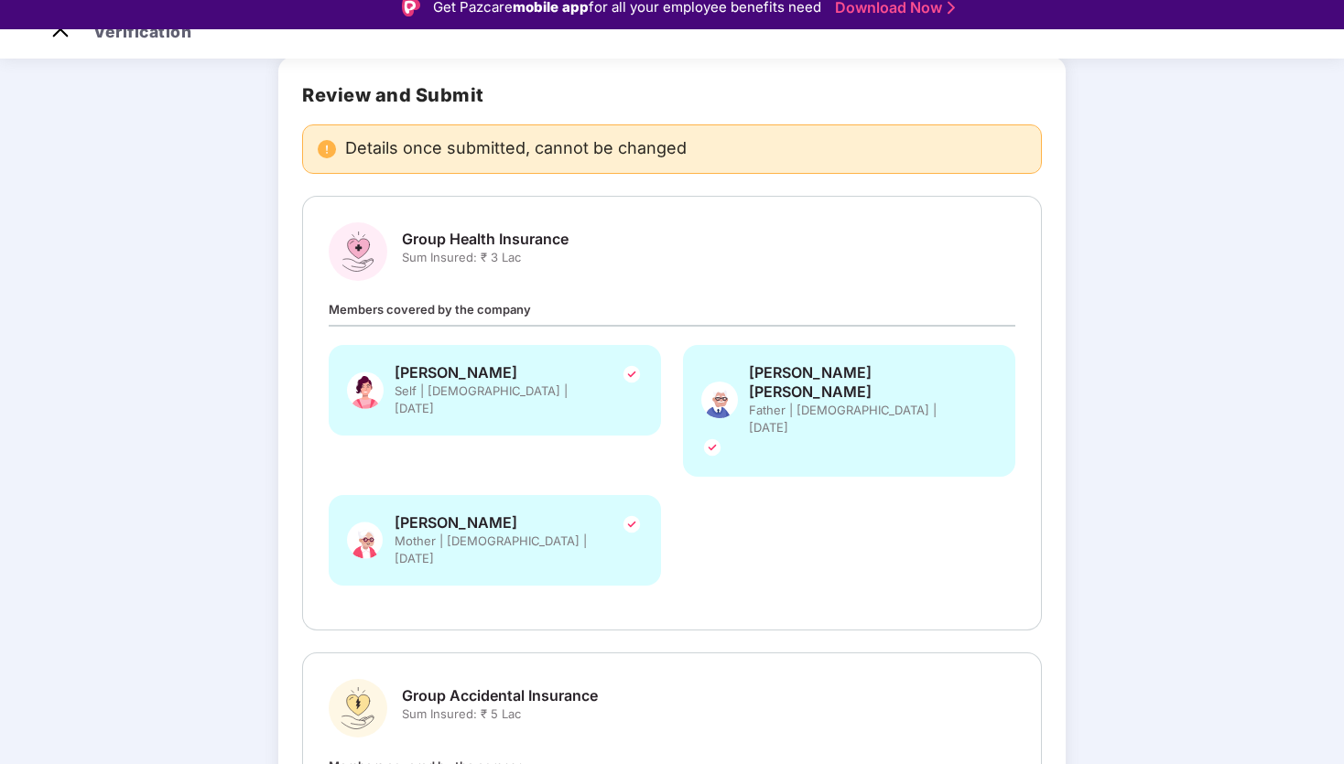
scroll to position [302, 0]
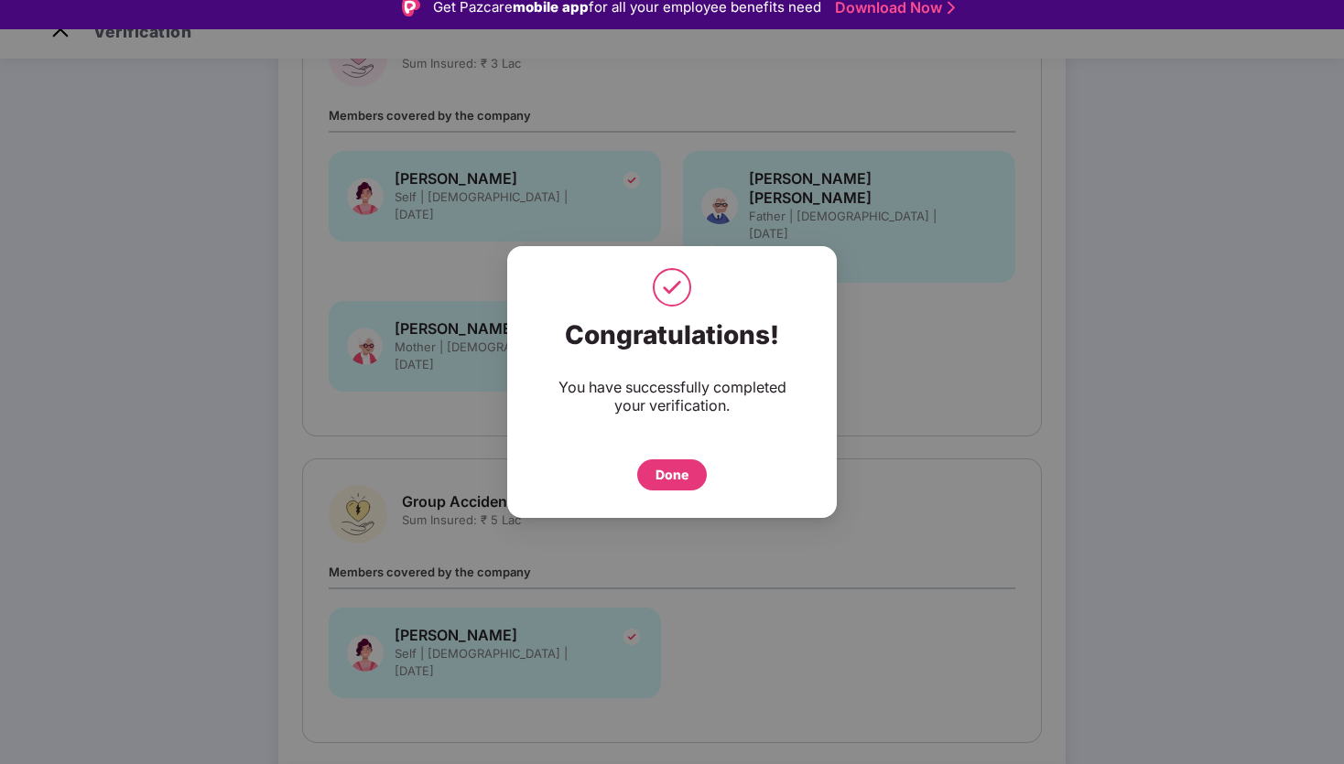
click at [680, 473] on div "Done" at bounding box center [671, 475] width 33 height 20
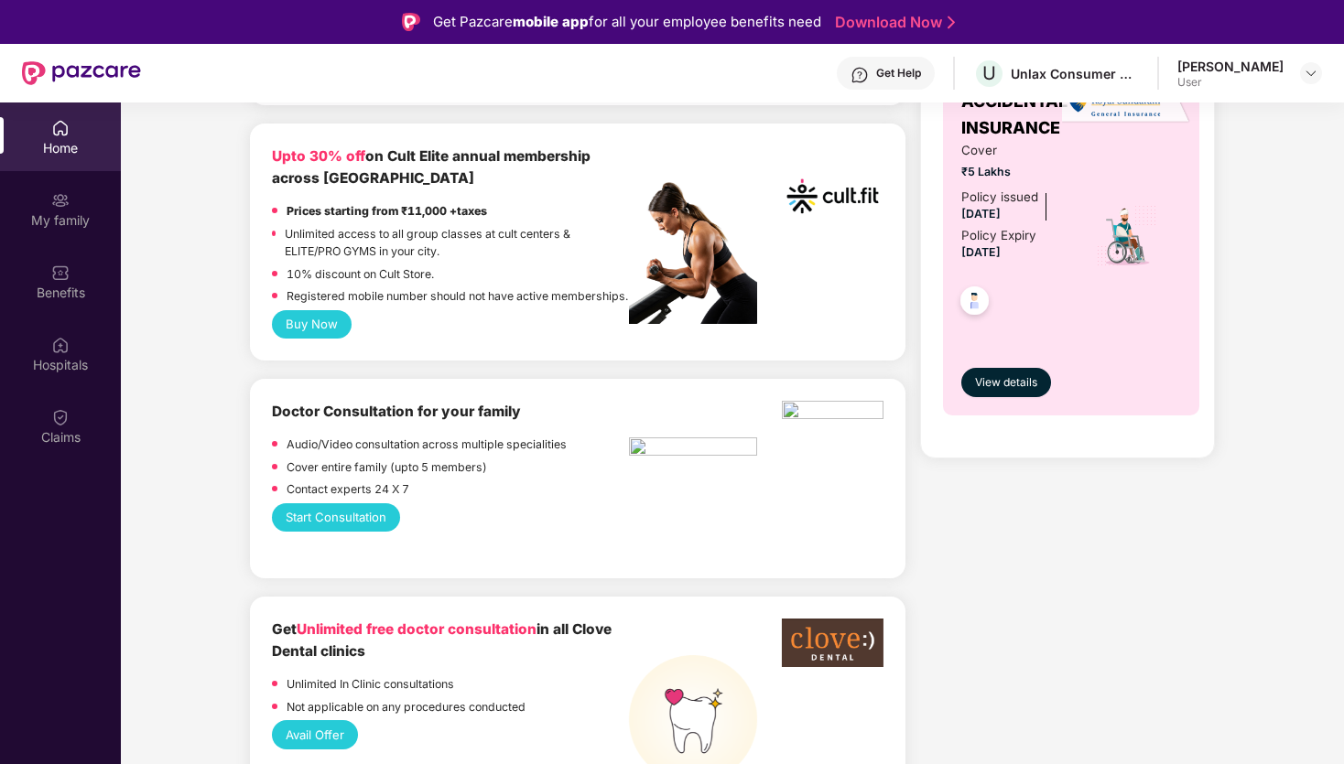
scroll to position [957, 0]
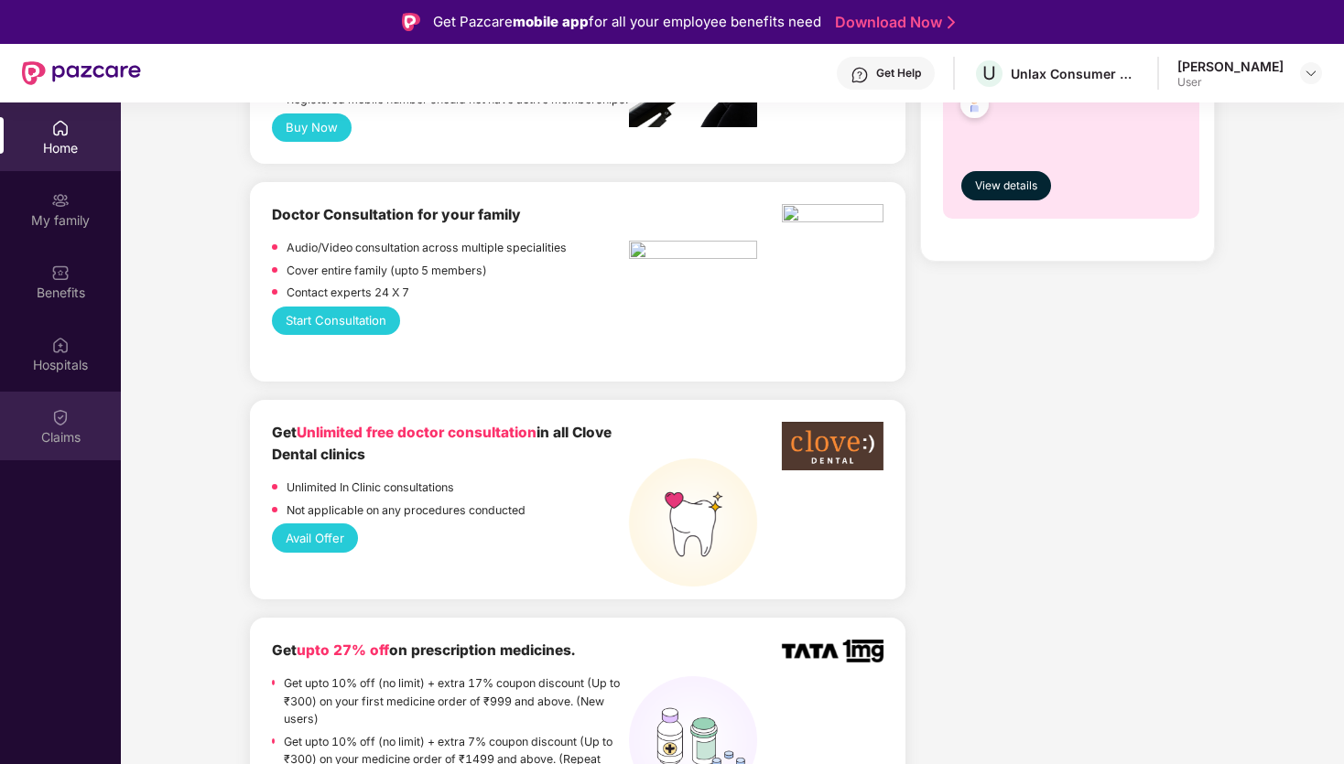
click at [80, 407] on div "Claims" at bounding box center [60, 426] width 121 height 69
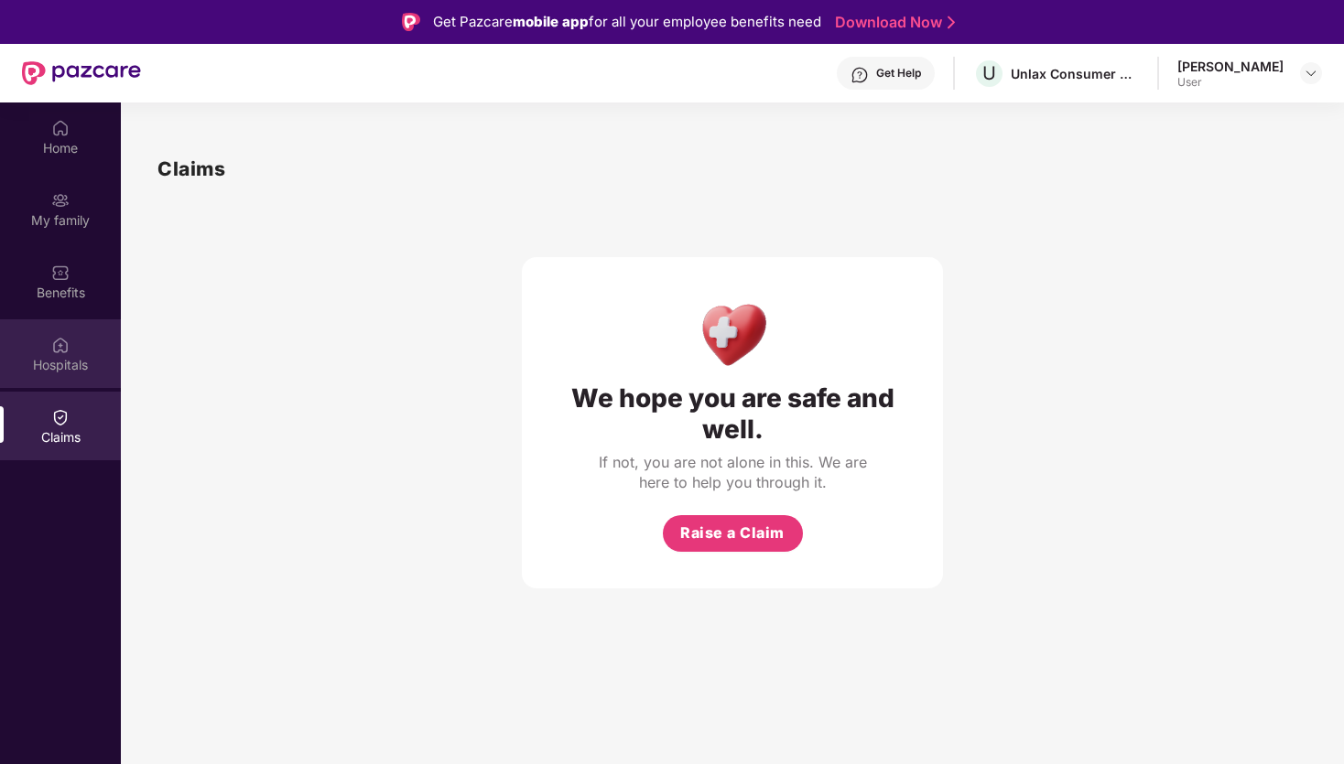
click at [73, 346] on div "Hospitals" at bounding box center [60, 353] width 121 height 69
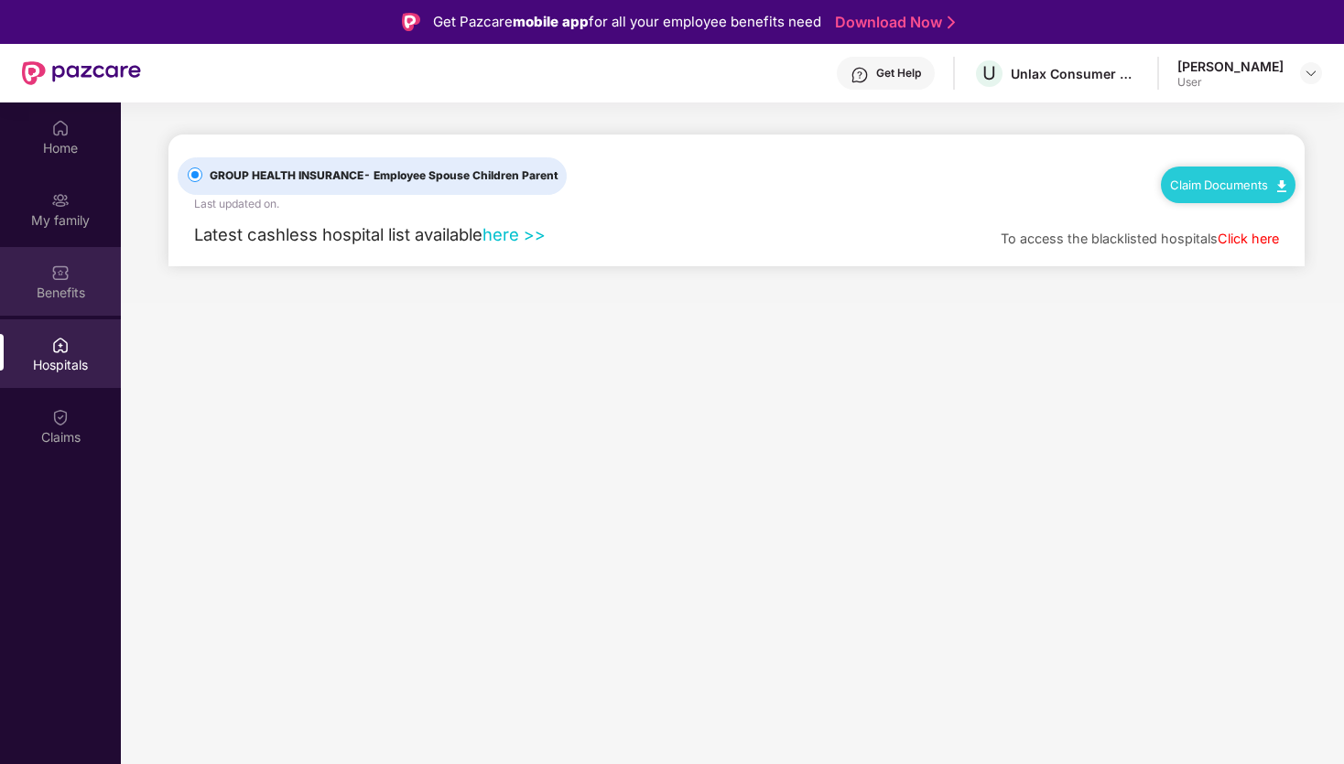
click at [54, 287] on div "Benefits" at bounding box center [60, 293] width 121 height 18
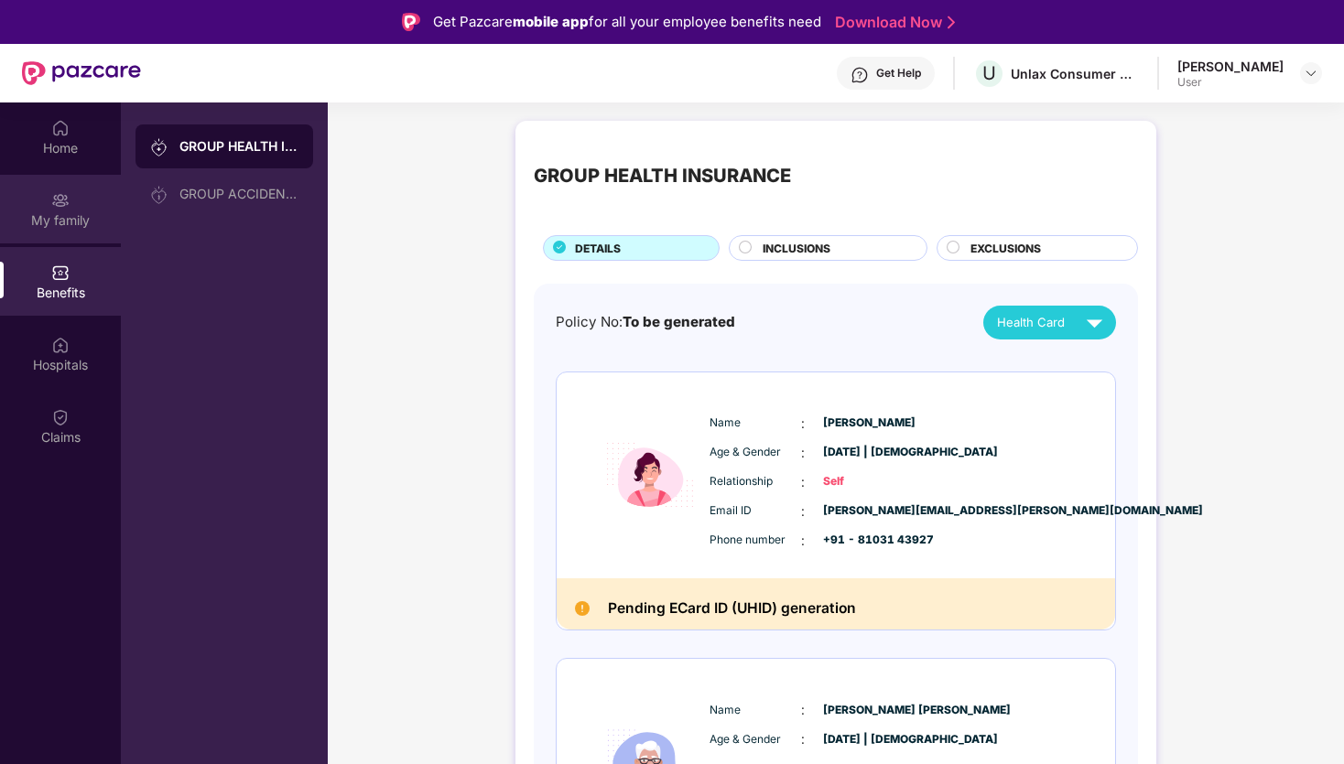
click at [64, 222] on div "My family" at bounding box center [60, 220] width 121 height 18
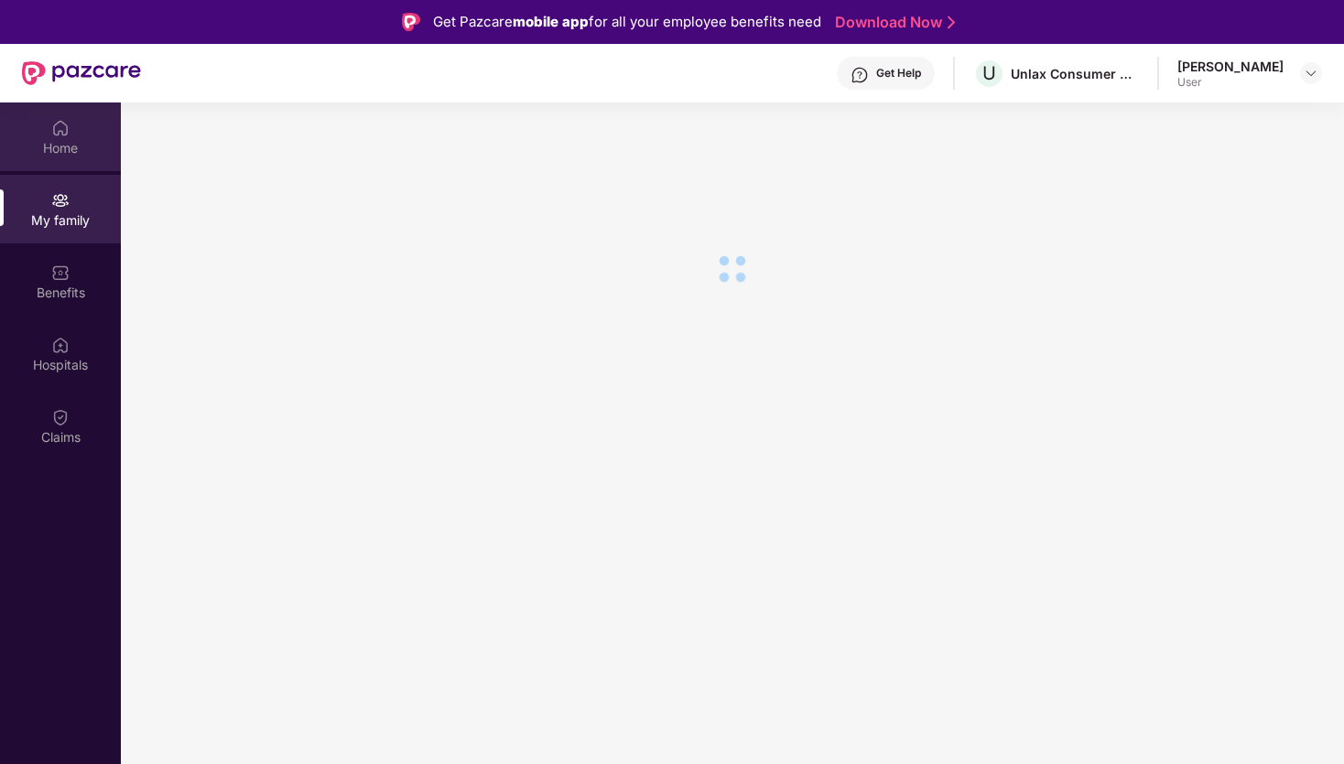
click at [62, 158] on div "Home" at bounding box center [60, 137] width 121 height 69
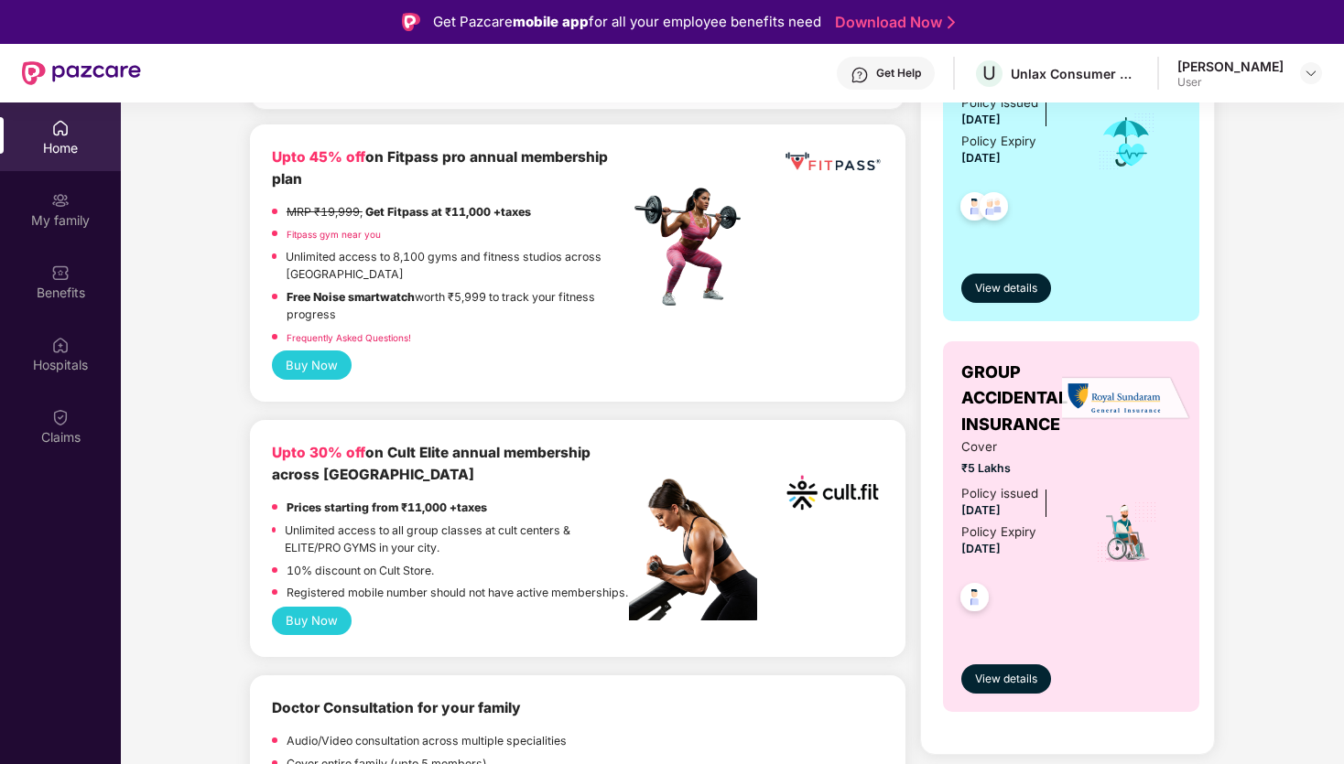
scroll to position [328, 0]
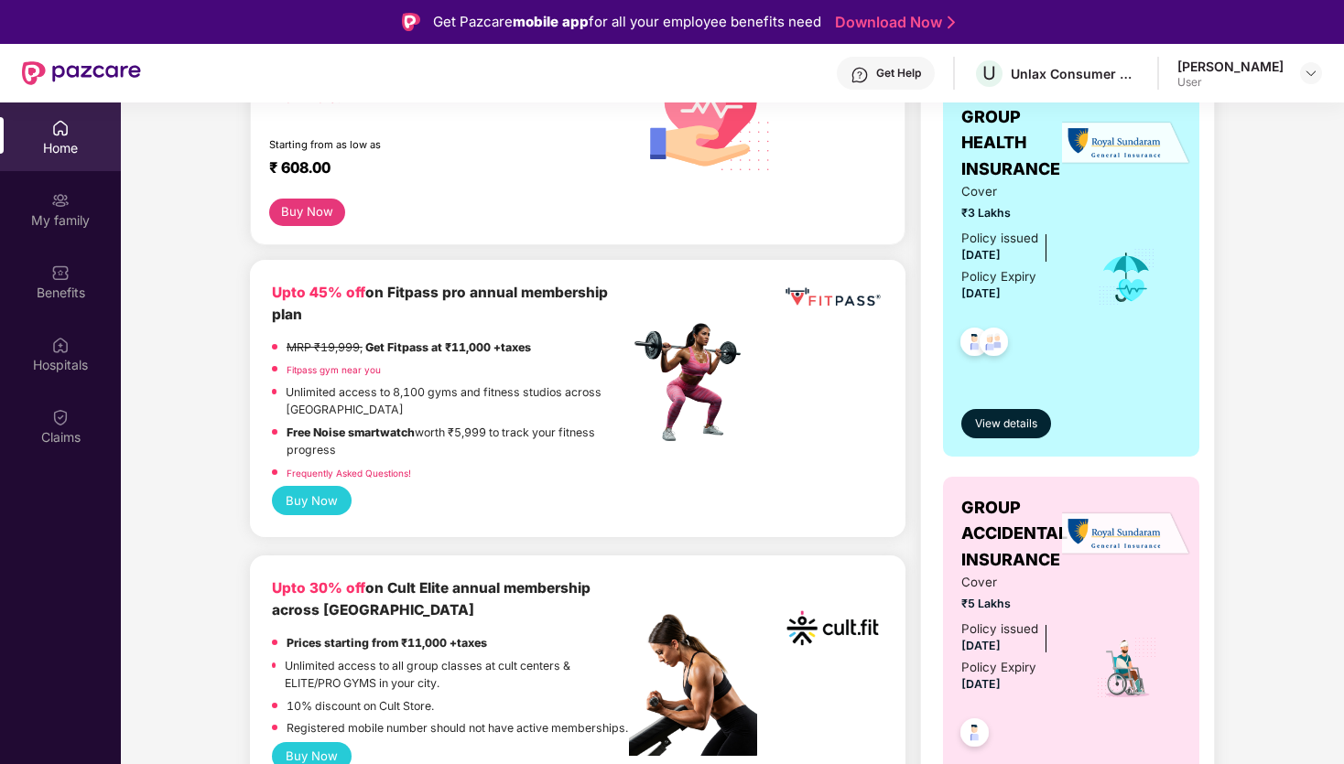
drag, startPoint x: 376, startPoint y: 287, endPoint x: 614, endPoint y: 307, distance: 238.8
click at [614, 307] on div "Upto 45% off on Fitpass pro annual membership plan" at bounding box center [450, 304] width 357 height 44
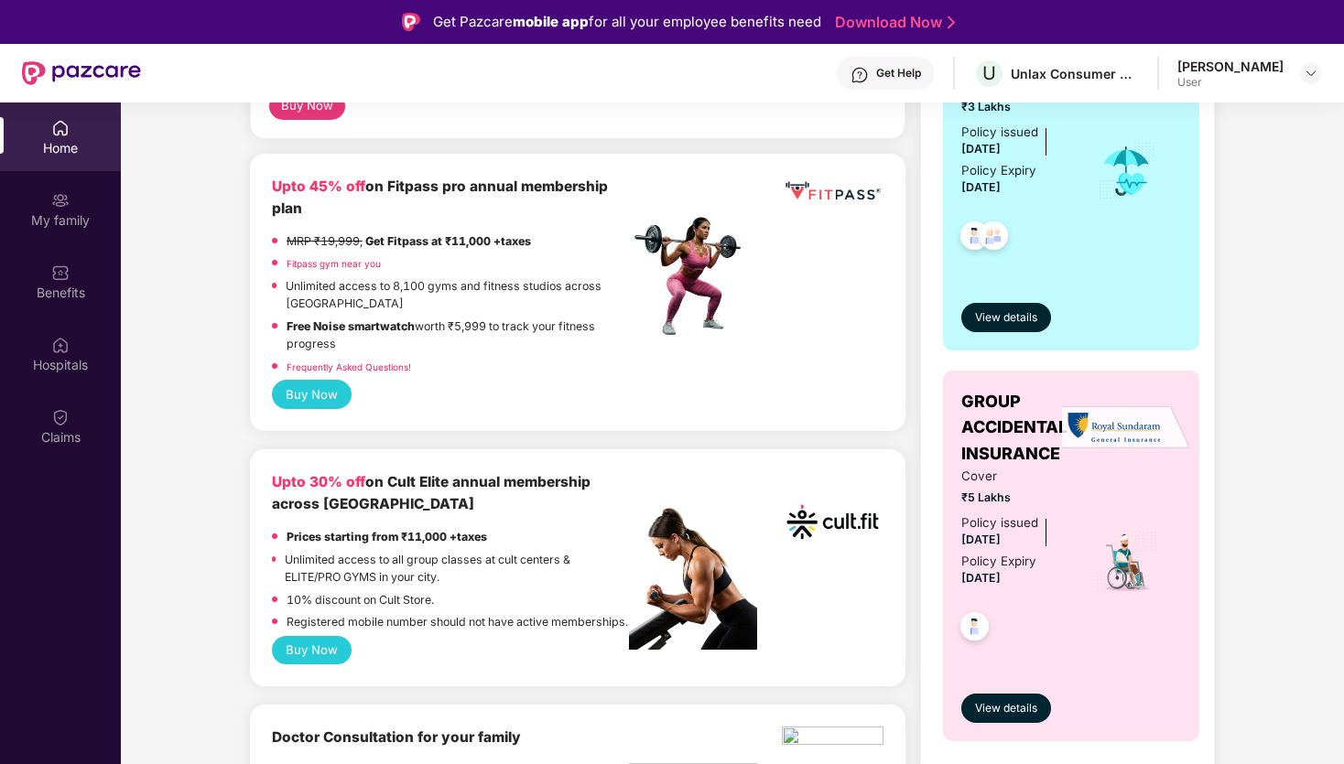
scroll to position [526, 0]
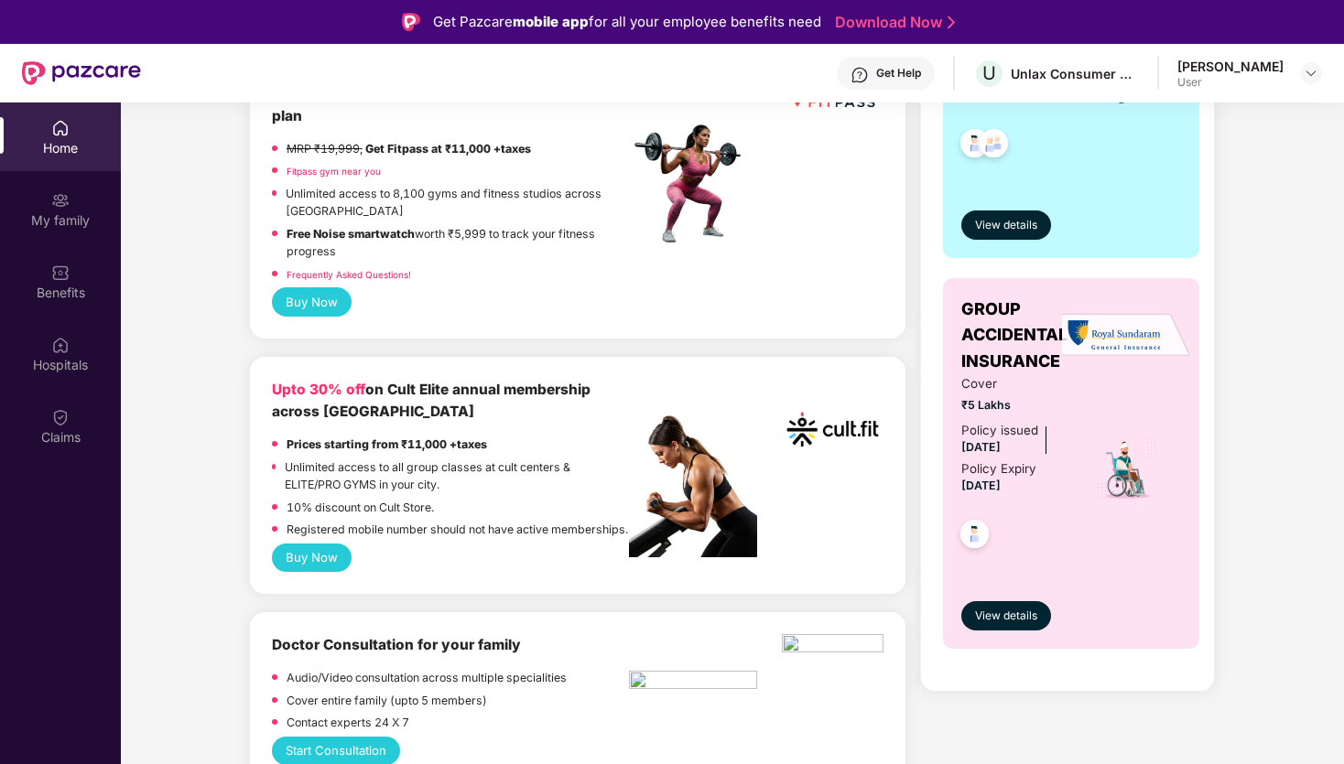
click at [322, 386] on b "Upto 30% off" at bounding box center [318, 389] width 93 height 17
click at [323, 386] on b "Upto 30% off" at bounding box center [318, 389] width 93 height 17
drag, startPoint x: 367, startPoint y: 441, endPoint x: 482, endPoint y: 446, distance: 114.5
click at [482, 448] on strong "Prices starting from ₹11,000 +taxes" at bounding box center [387, 445] width 200 height 14
click at [482, 446] on strong "Prices starting from ₹11,000 +taxes" at bounding box center [387, 445] width 200 height 14
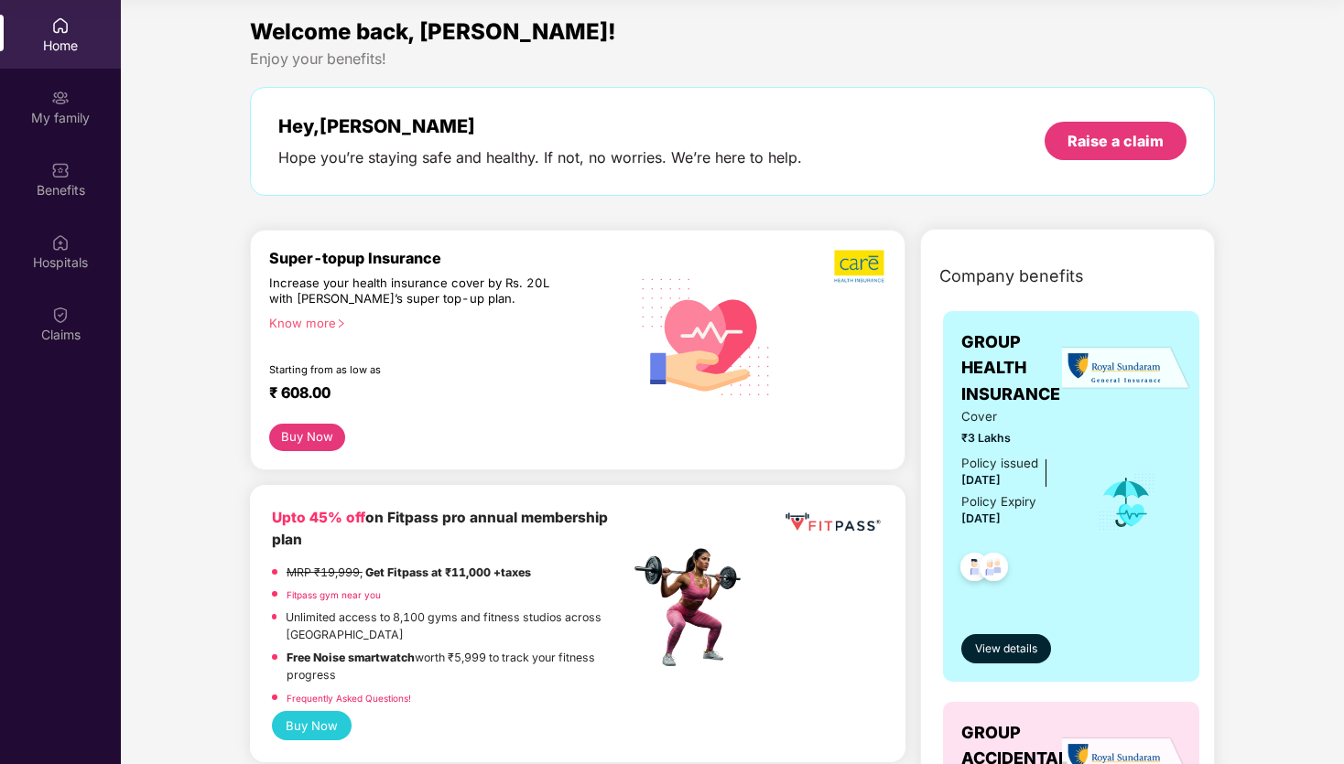
scroll to position [0, 0]
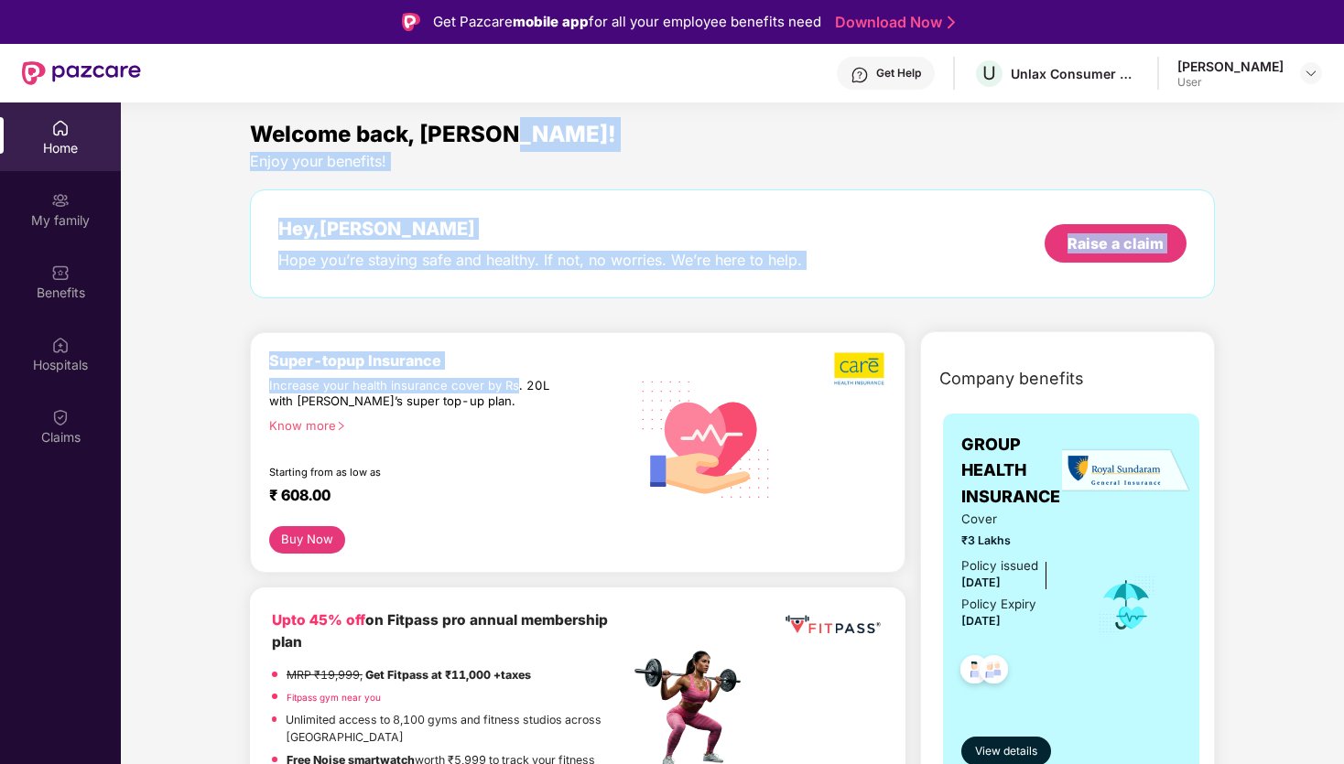
drag, startPoint x: 511, startPoint y: 131, endPoint x: 507, endPoint y: 453, distance: 322.2
click at [675, 135] on div "Welcome back, Janhavi!" at bounding box center [732, 134] width 965 height 35
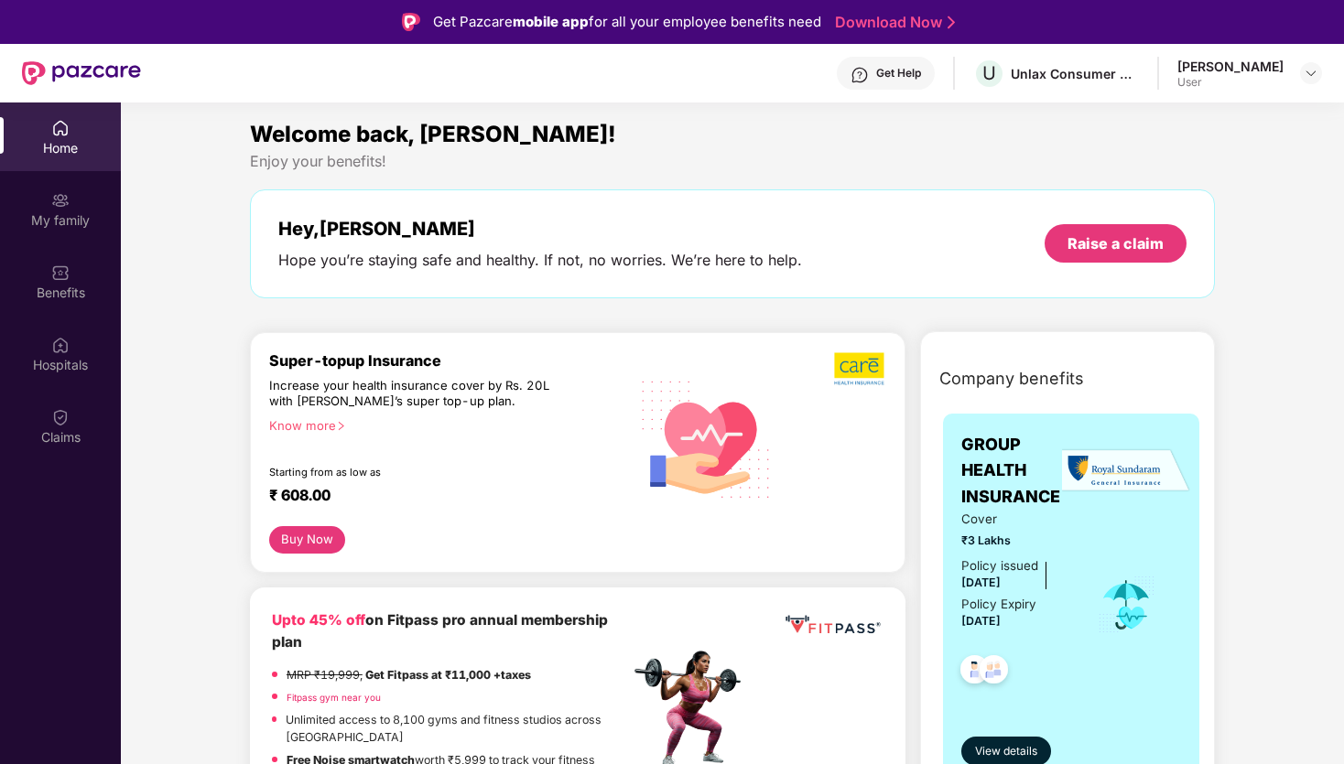
click at [1257, 70] on div "Janhavi Sisodiya" at bounding box center [1230, 66] width 106 height 17
click at [1306, 70] on img at bounding box center [1311, 73] width 15 height 15
click at [1158, 114] on div "Logout" at bounding box center [1225, 117] width 238 height 36
